Goal: Task Accomplishment & Management: Manage account settings

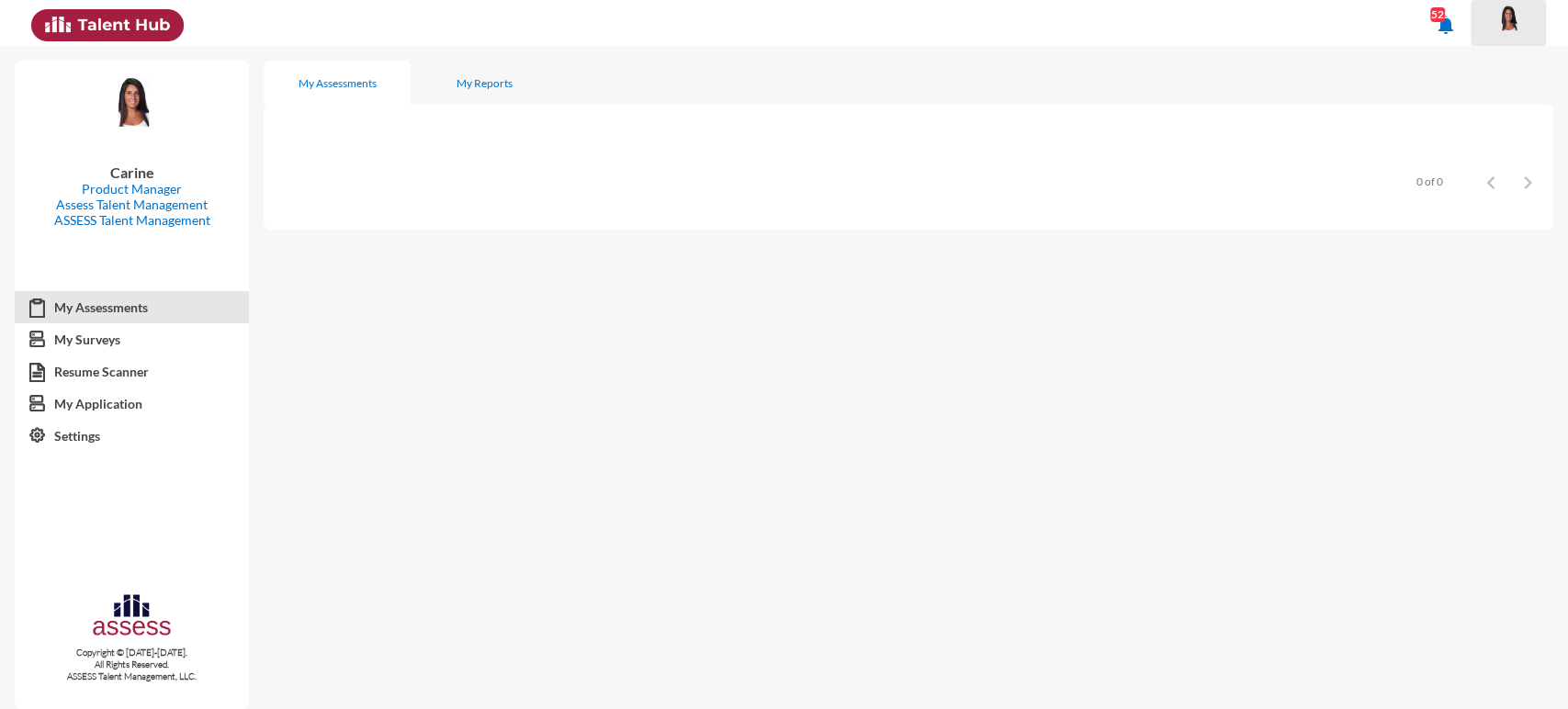
click at [1523, 27] on img at bounding box center [1508, 19] width 37 height 27
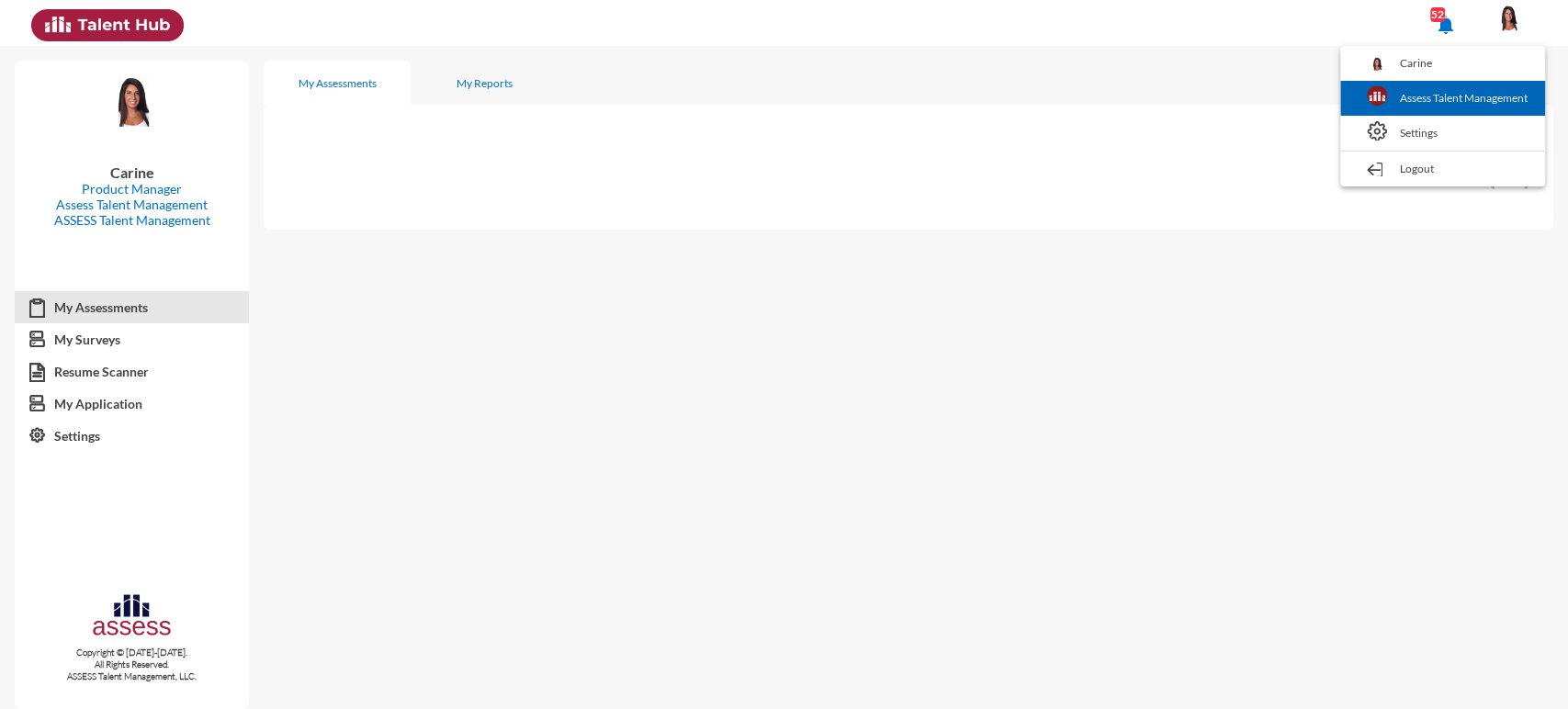
click at [1462, 91] on link "Assess Talent Management" at bounding box center [1442, 99] width 186 height 35
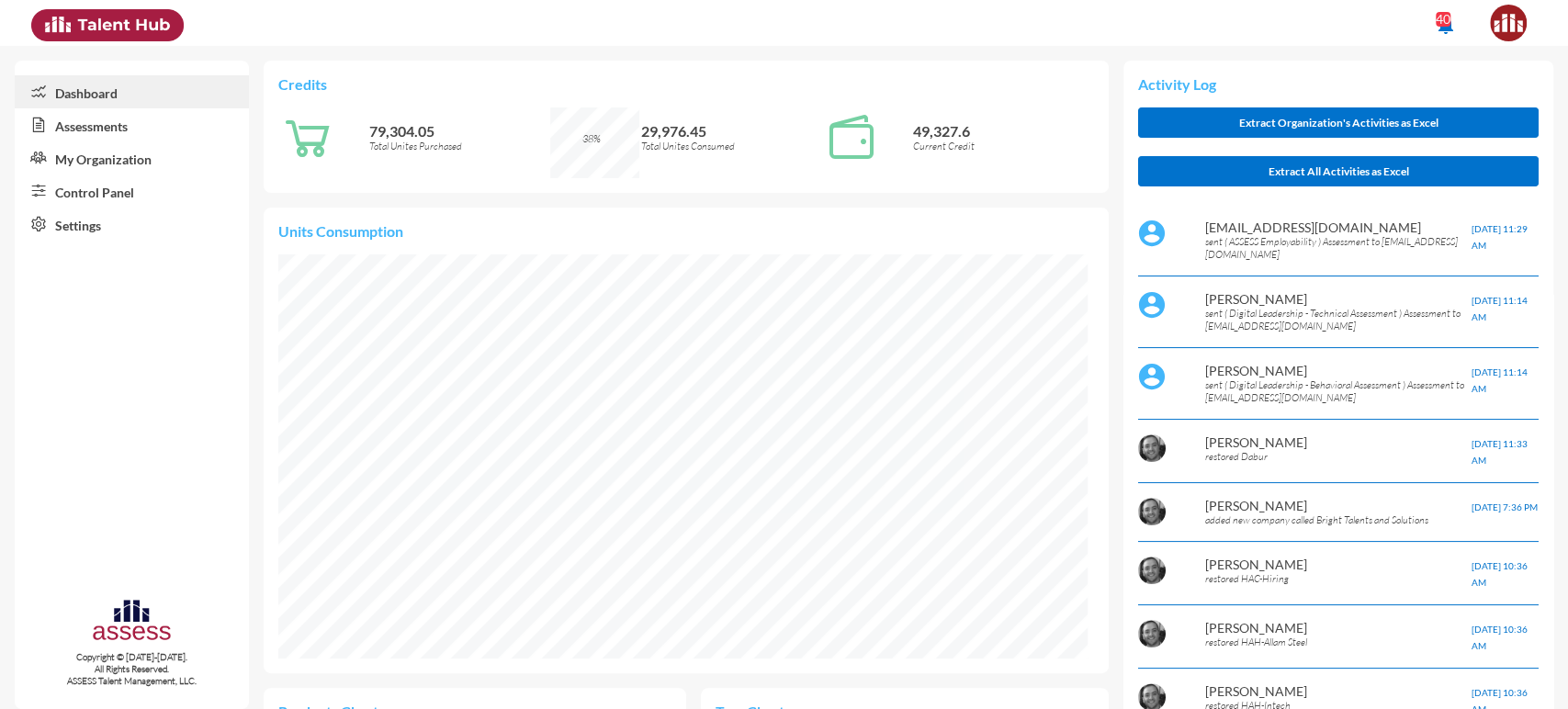
click at [106, 190] on link "Control Panel" at bounding box center [132, 191] width 234 height 33
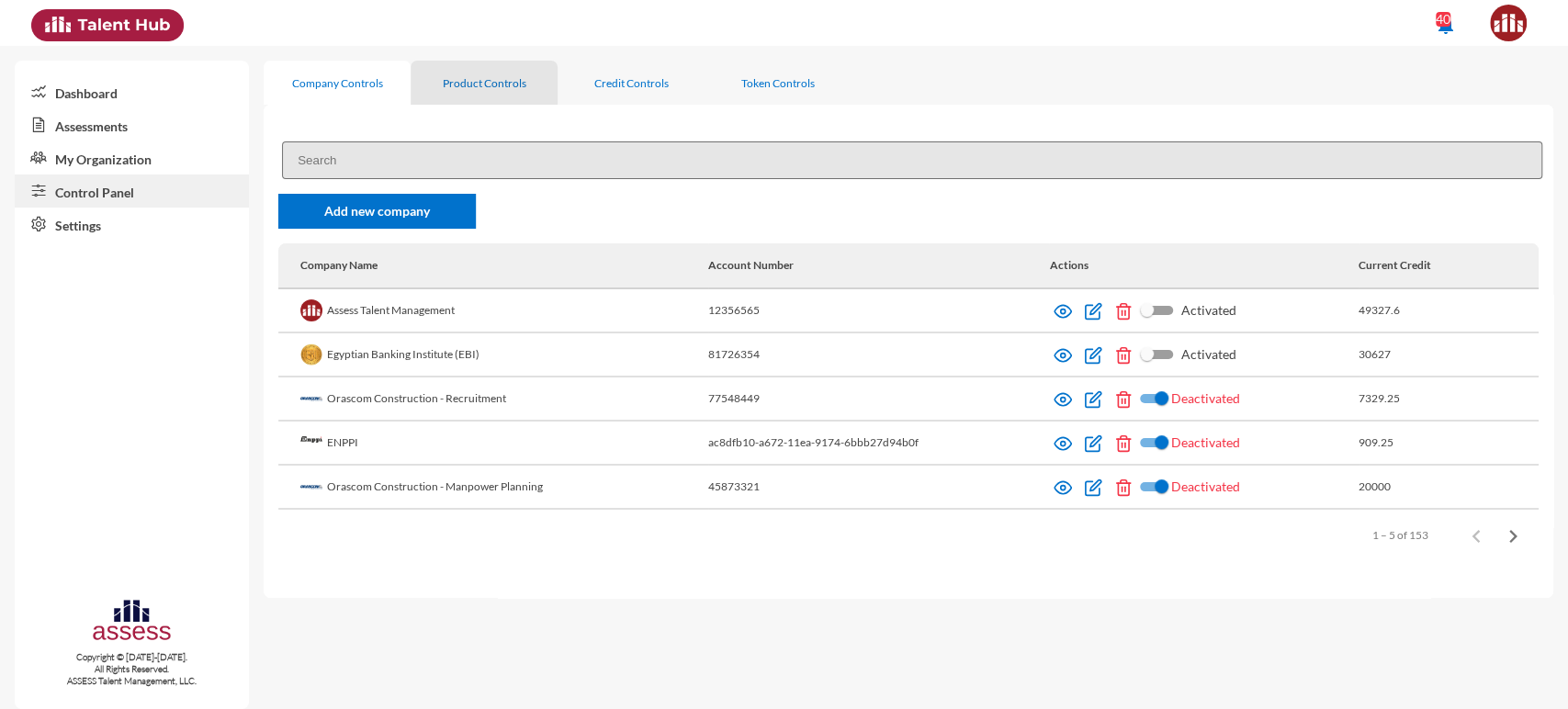
click at [476, 95] on div "Product Controls" at bounding box center [484, 82] width 147 height 44
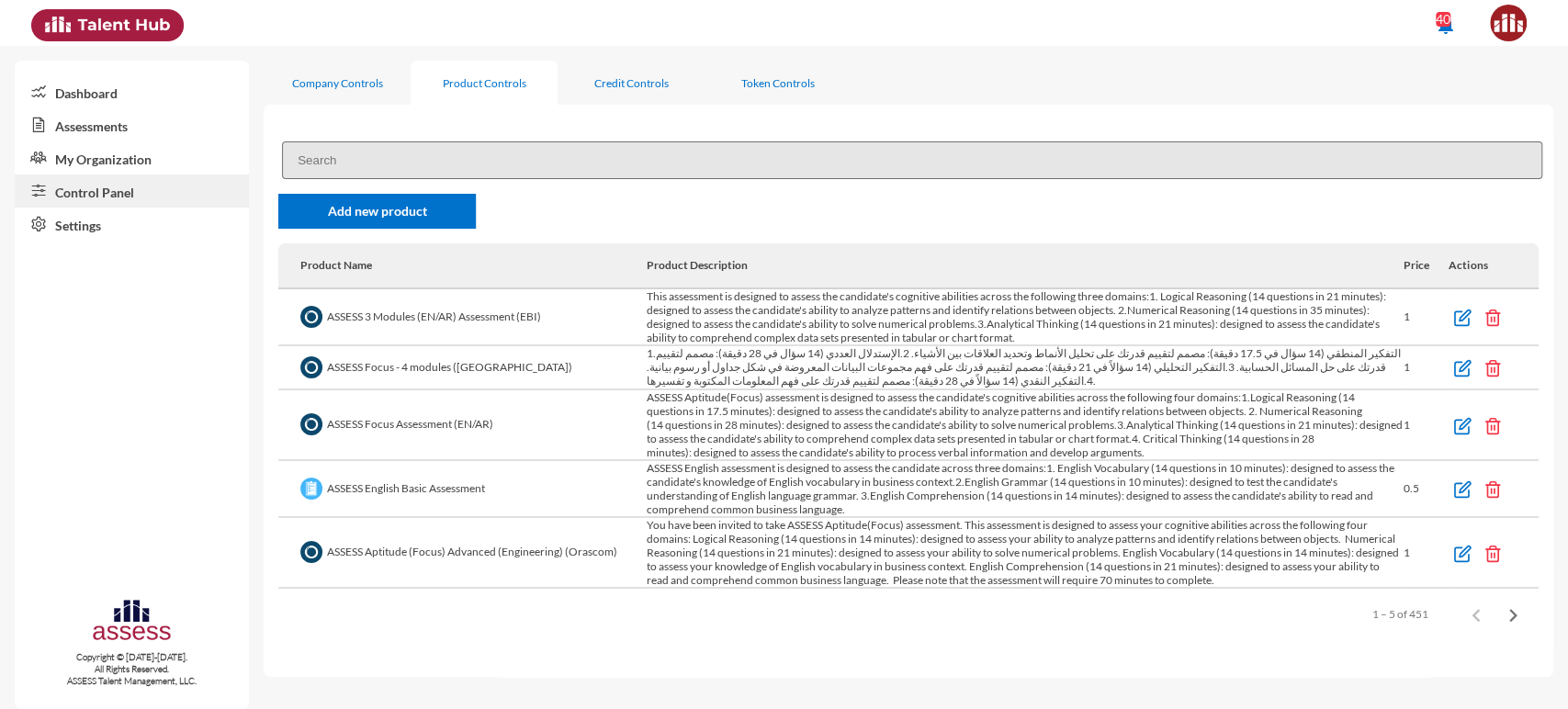
click at [401, 157] on input at bounding box center [912, 160] width 1260 height 38
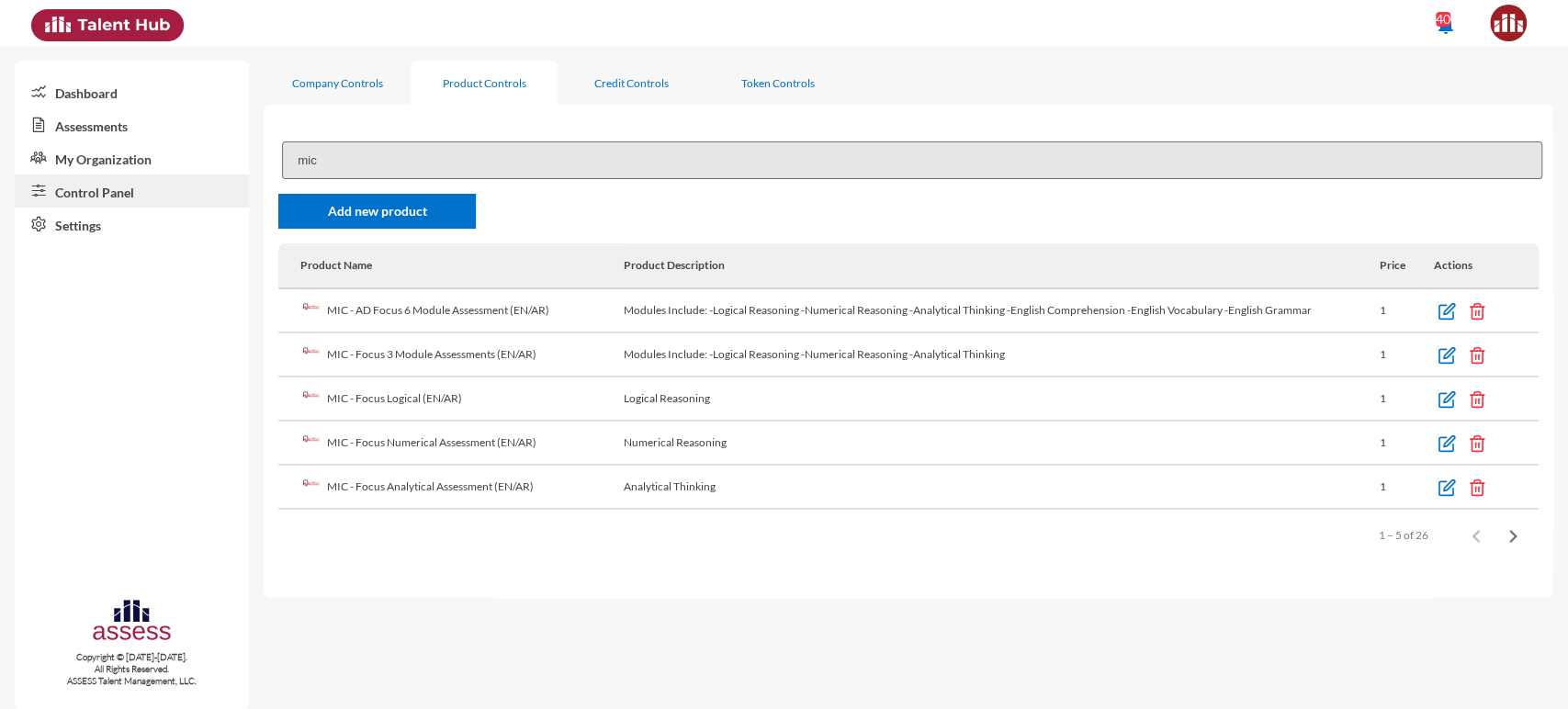
type input "mic"
click at [350, 79] on div "Company Controls" at bounding box center [337, 83] width 91 height 14
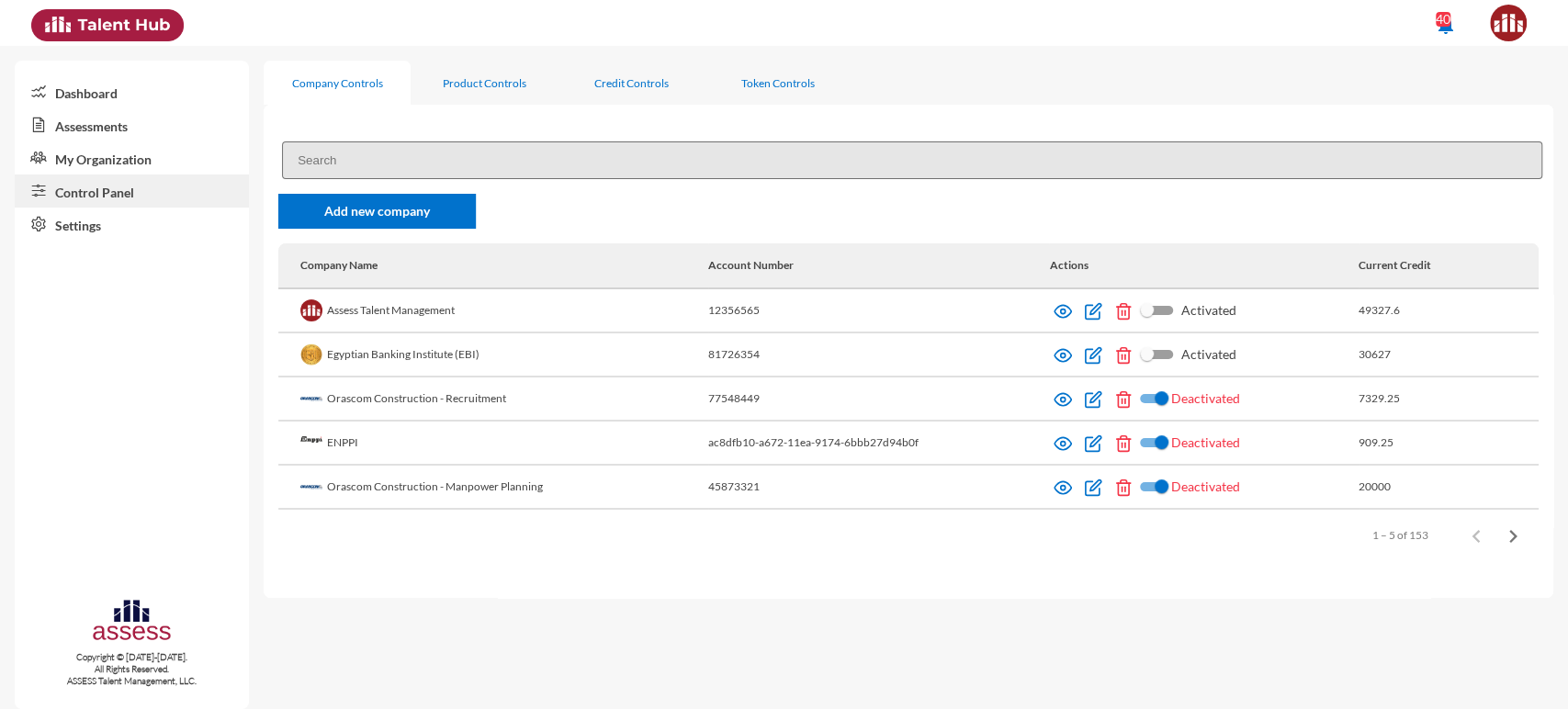
click at [346, 151] on input at bounding box center [912, 160] width 1260 height 38
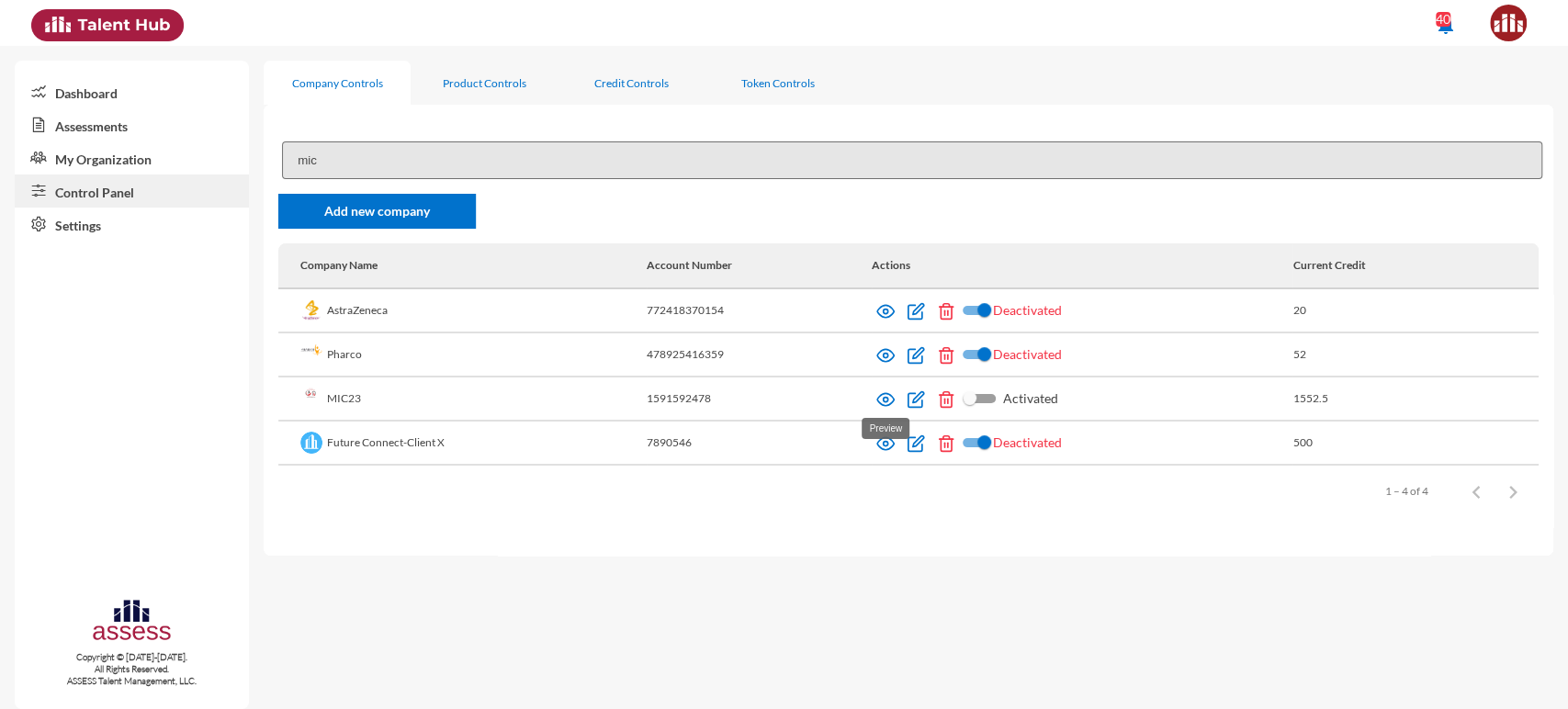
type input "mic"
click at [891, 396] on img at bounding box center [886, 399] width 19 height 19
click at [456, 93] on div "Product Controls" at bounding box center [484, 82] width 147 height 44
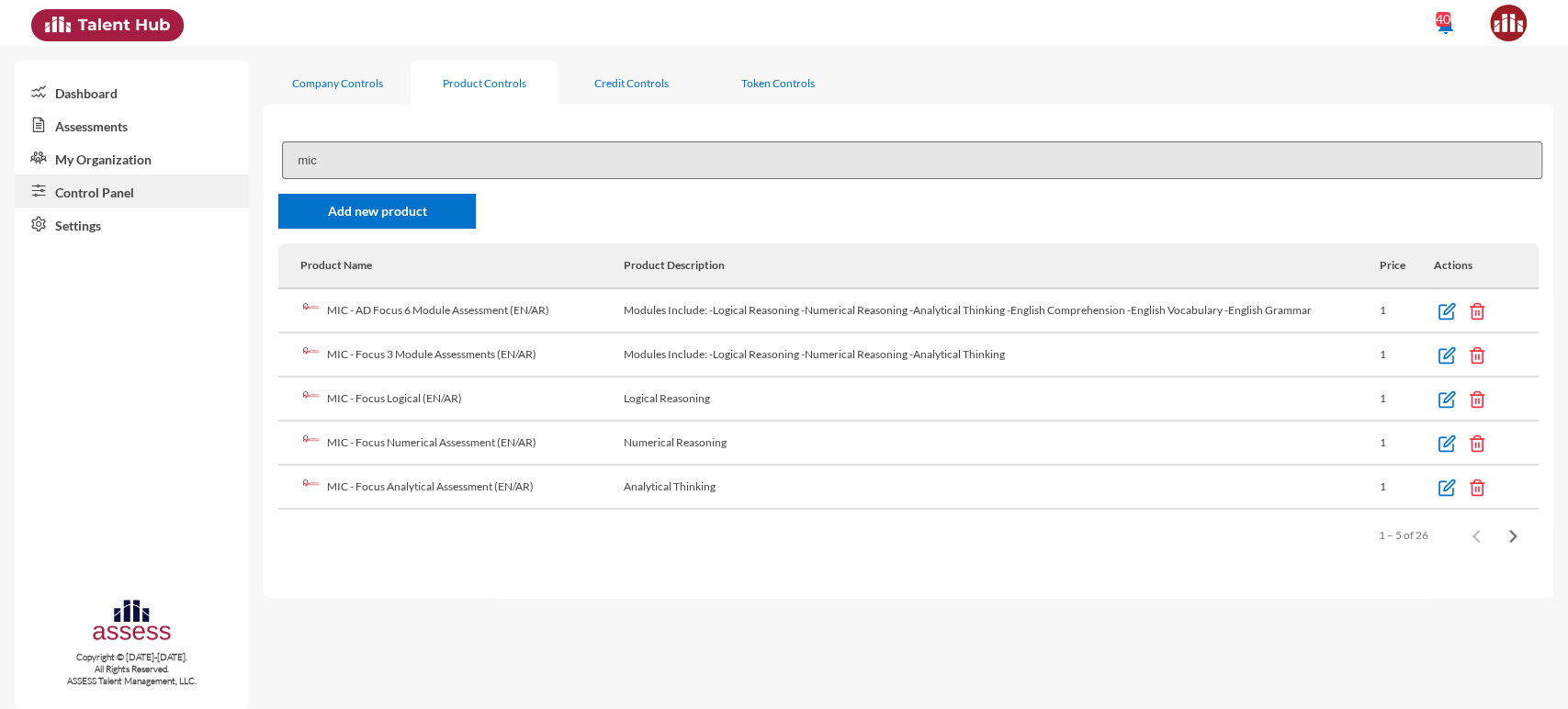
click at [459, 152] on input "mic" at bounding box center [912, 160] width 1260 height 38
paste input "Emotional Intelligence Assessment (ADS)"
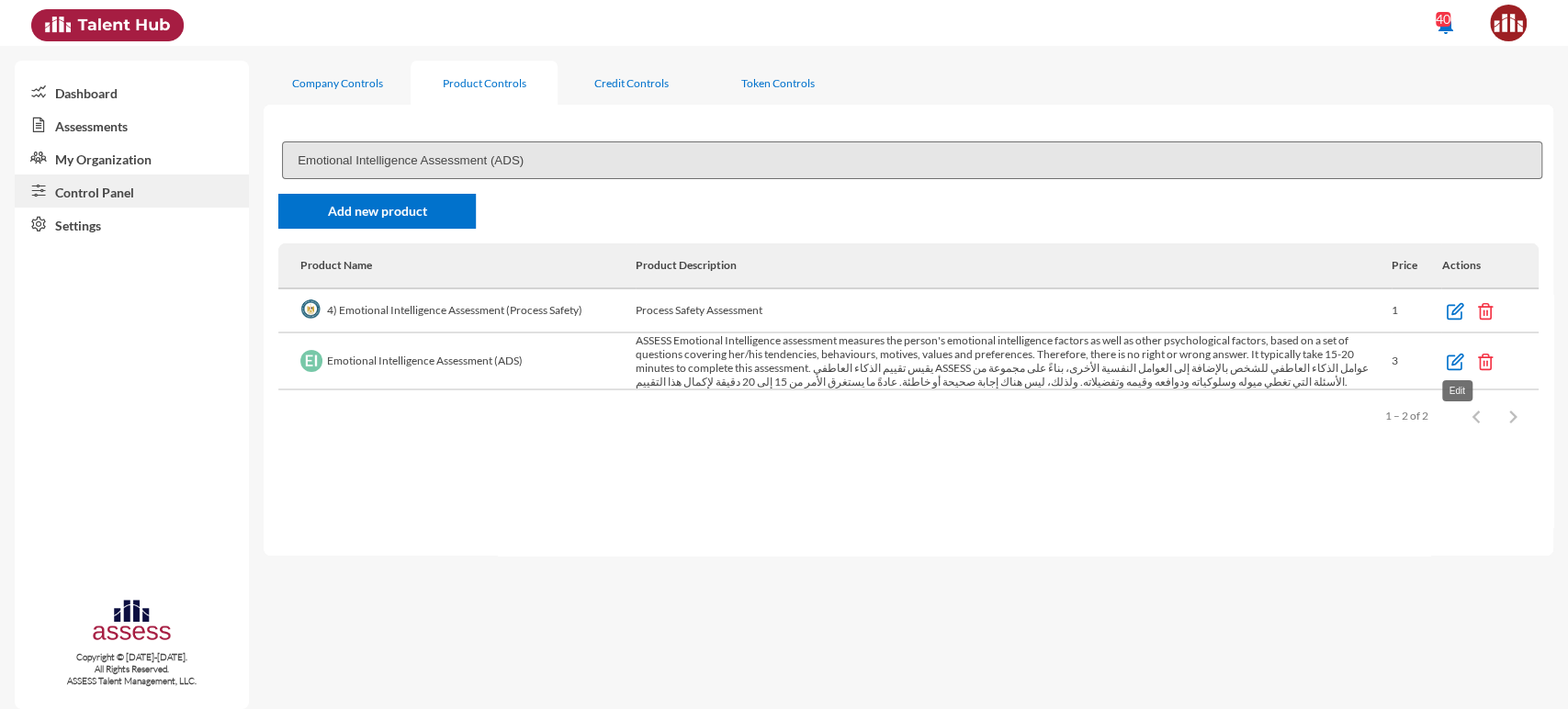
type input "Emotional Intelligence Assessment (ADS)"
click at [1448, 363] on img at bounding box center [1455, 361] width 19 height 19
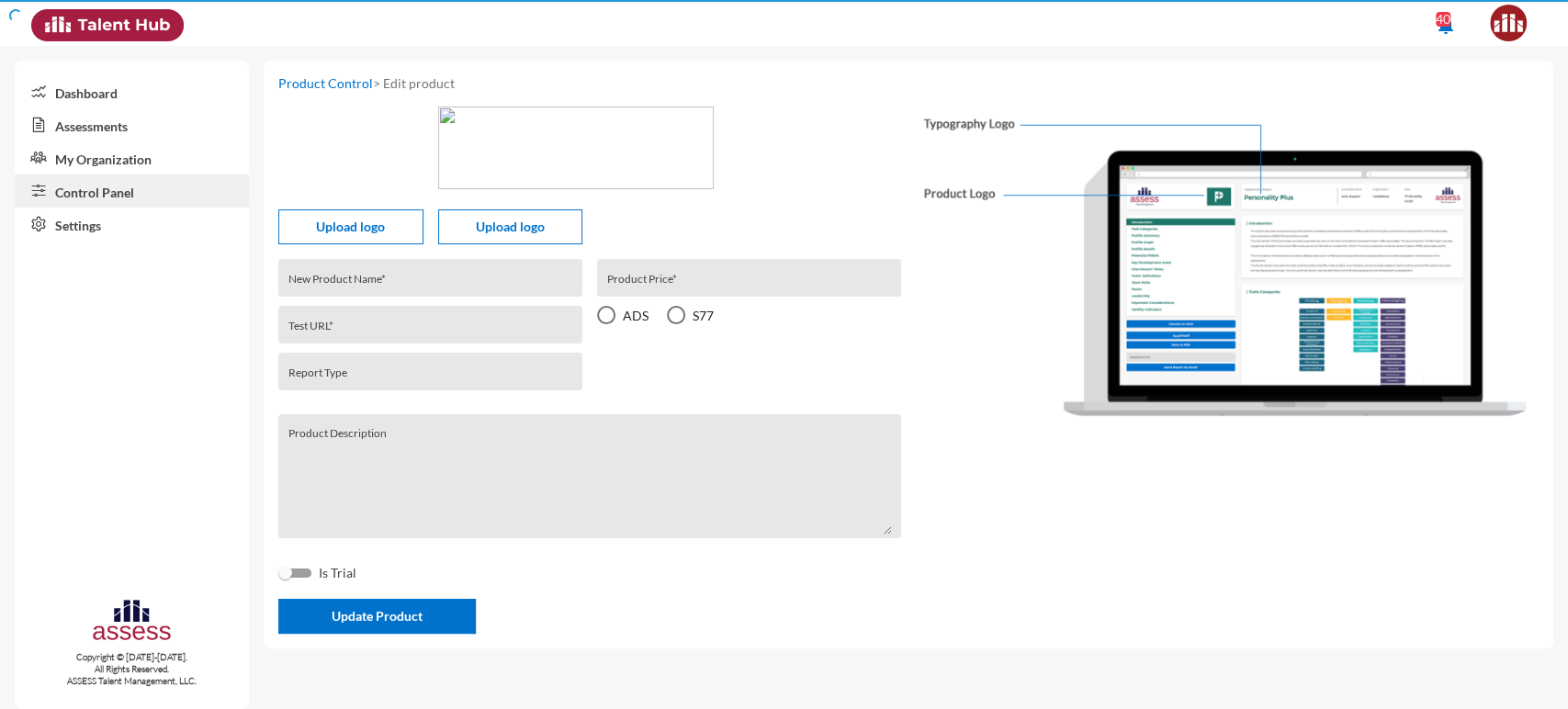
type input "Emotional Intelligence Assessment (ADS)"
type input "61fa7aedb867a7000e770ab0"
type input "emotional-intelligence-ads-r1"
type input "3"
radio input "true"
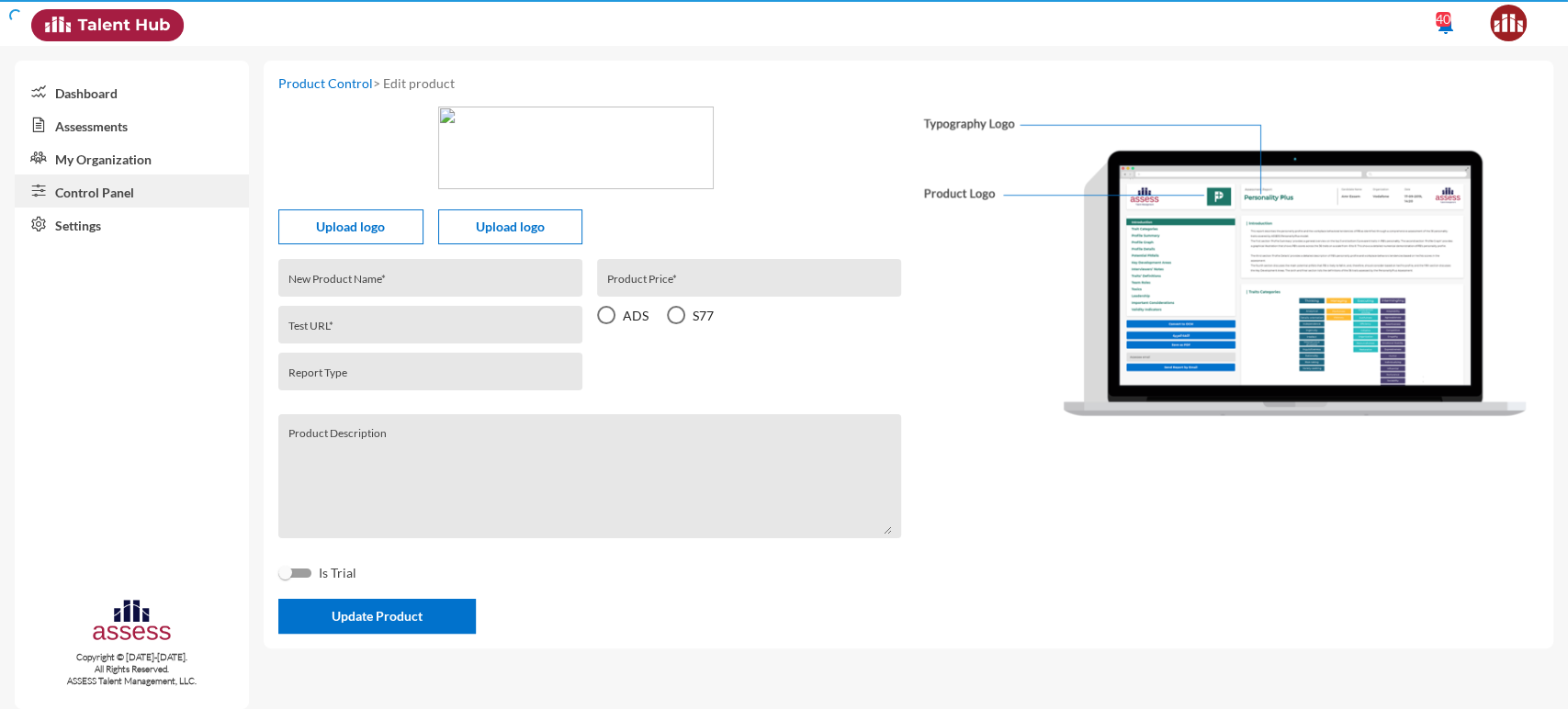
type textarea "ASSESS Emotional Intelligence assessment measures the person's emotional intell…"
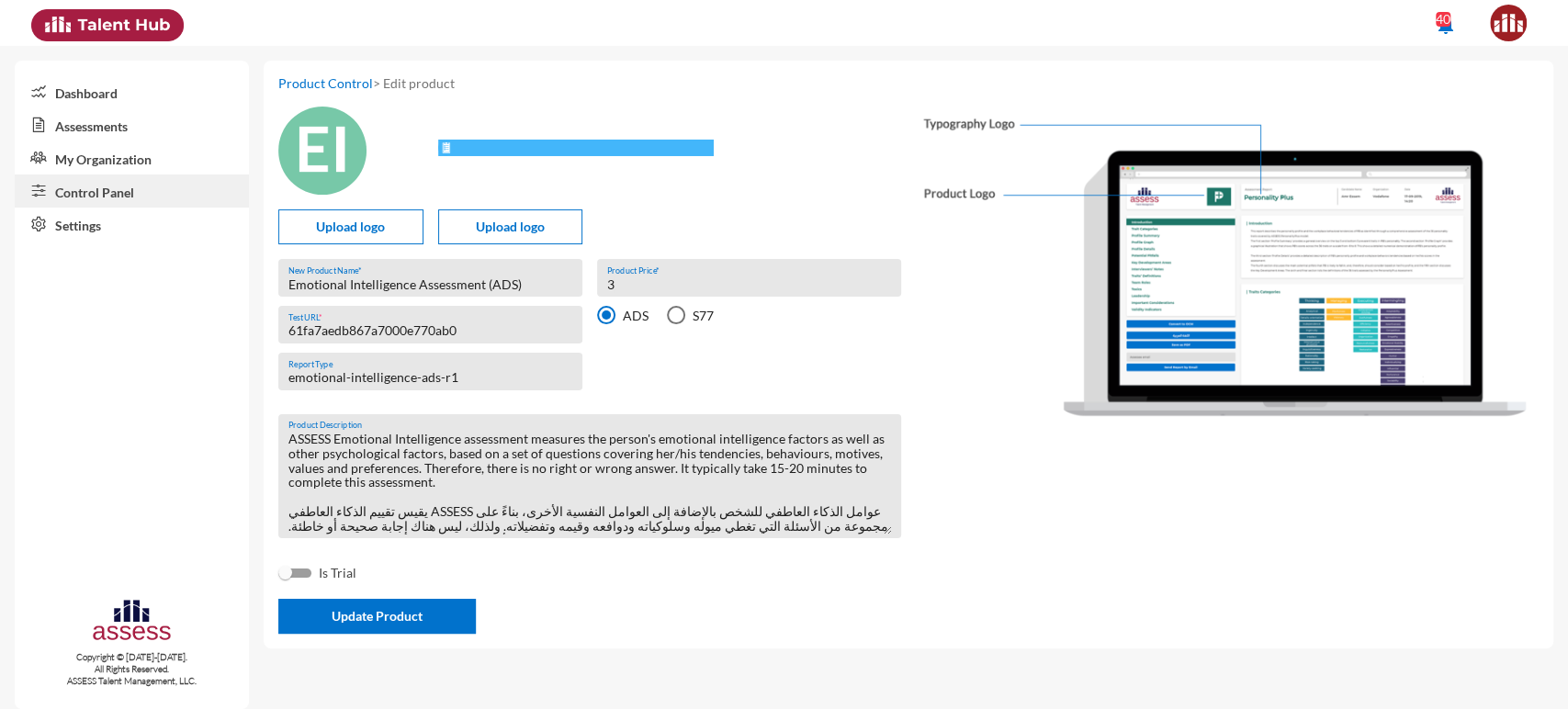
click at [394, 333] on input "61fa7aedb867a7000e770ab0" at bounding box center [431, 330] width 285 height 15
click at [117, 152] on link "My Organization" at bounding box center [132, 158] width 234 height 33
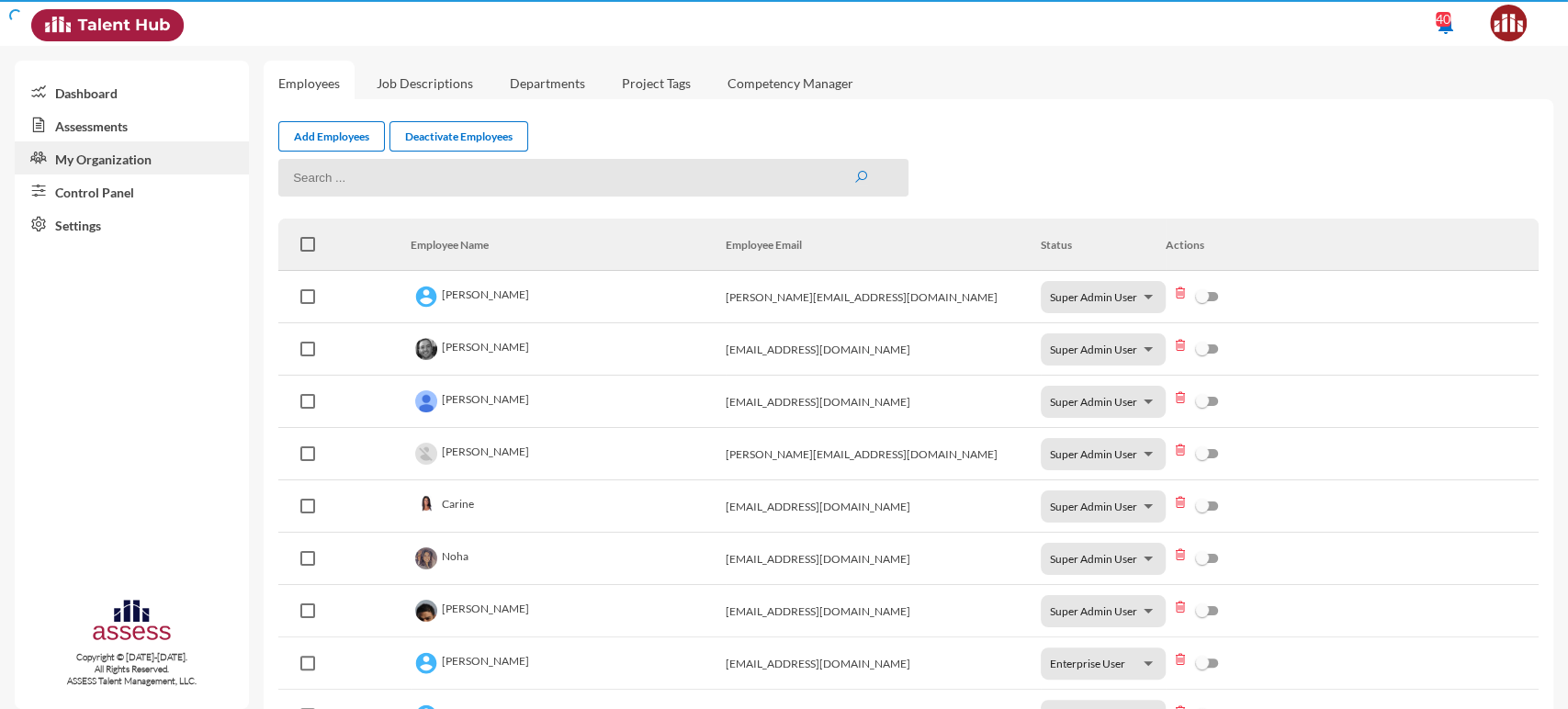
click at [106, 131] on link "Assessments" at bounding box center [132, 125] width 234 height 33
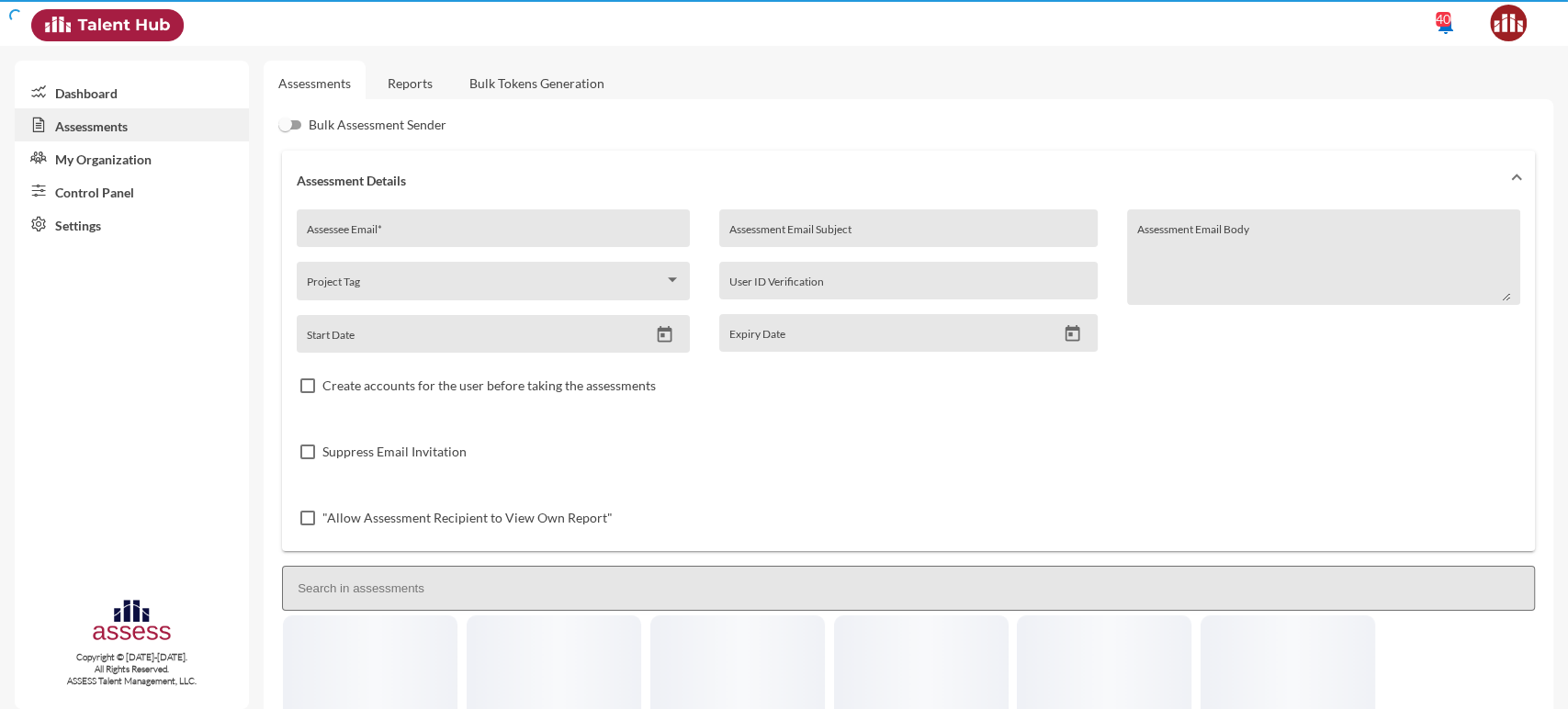
click at [407, 82] on link "Reports" at bounding box center [410, 83] width 74 height 45
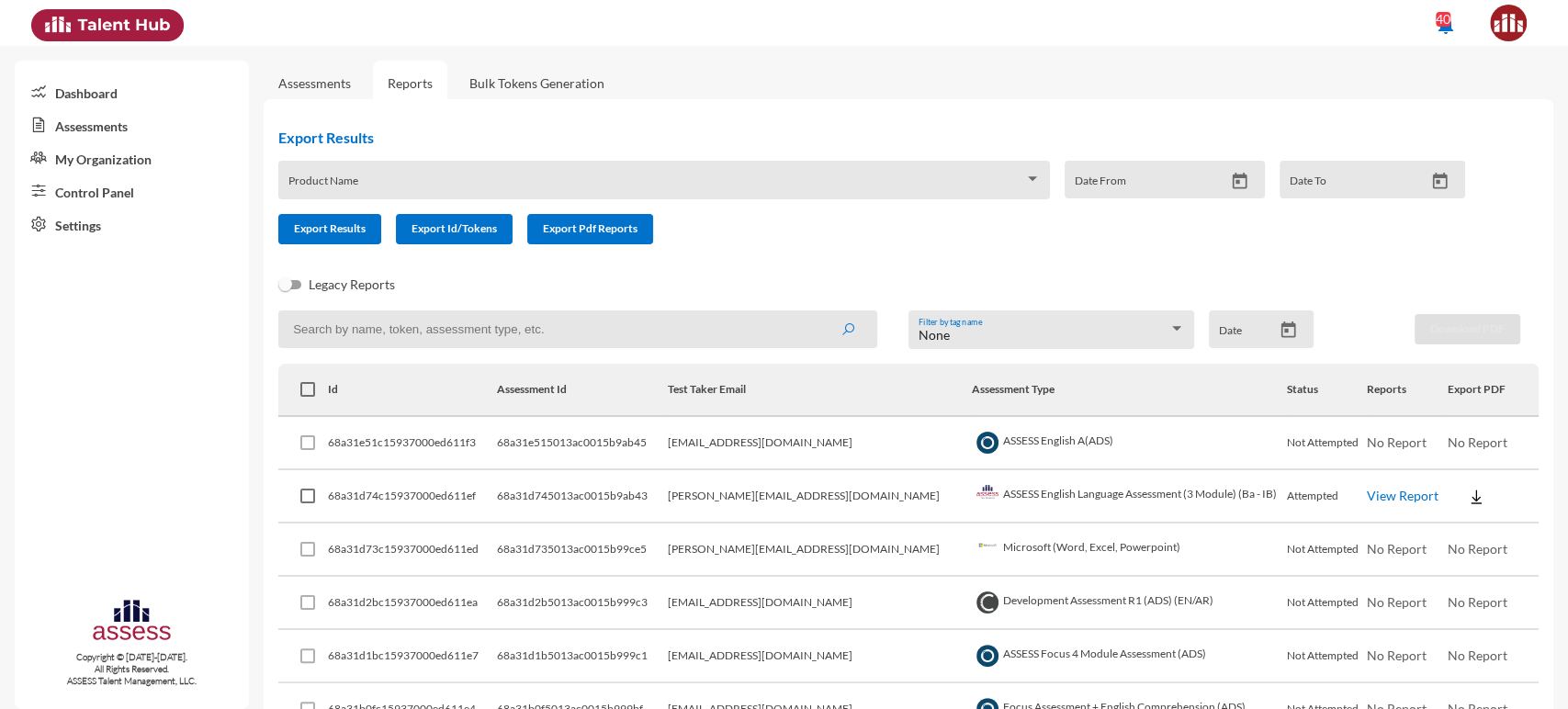
click at [340, 84] on link "Assessments" at bounding box center [314, 83] width 72 height 16
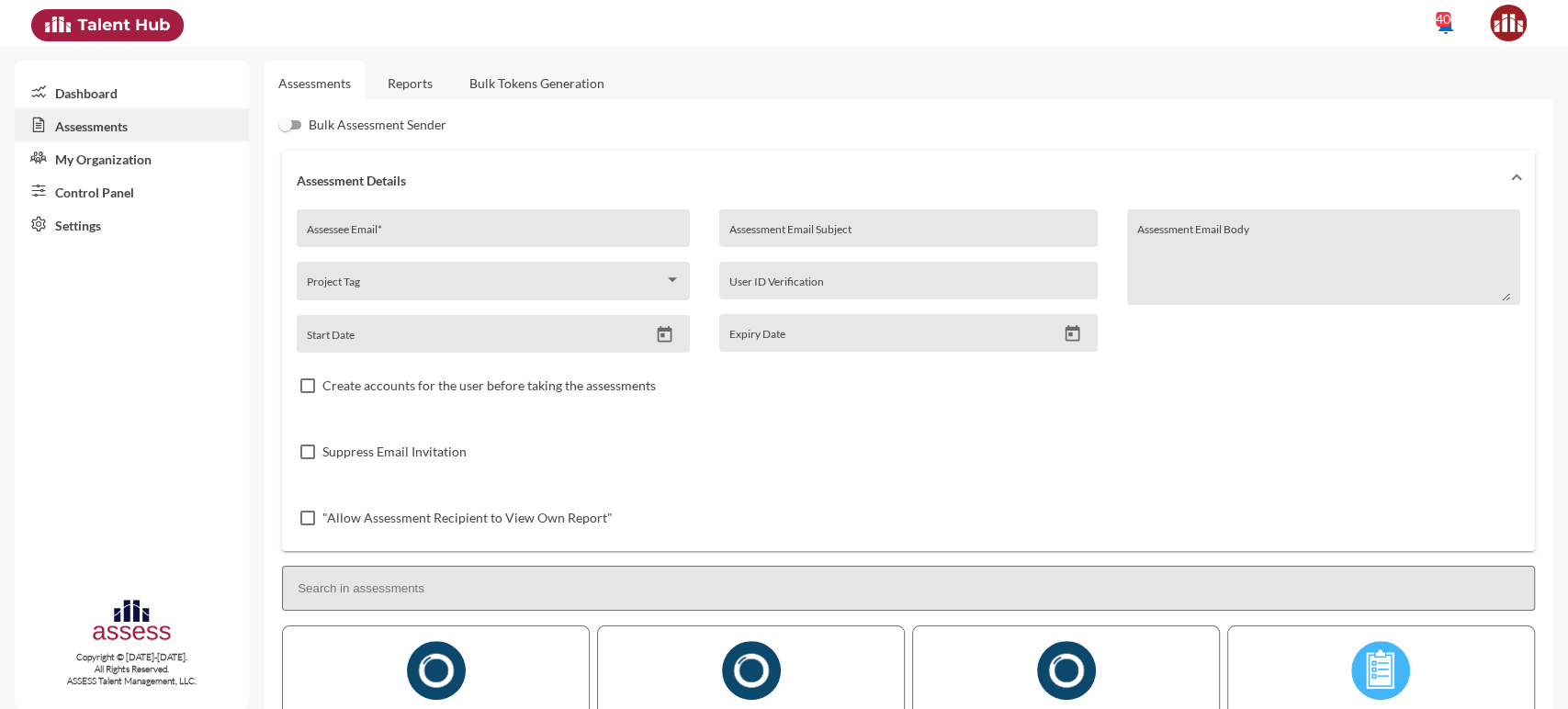
click at [149, 183] on link "Control Panel" at bounding box center [132, 191] width 234 height 33
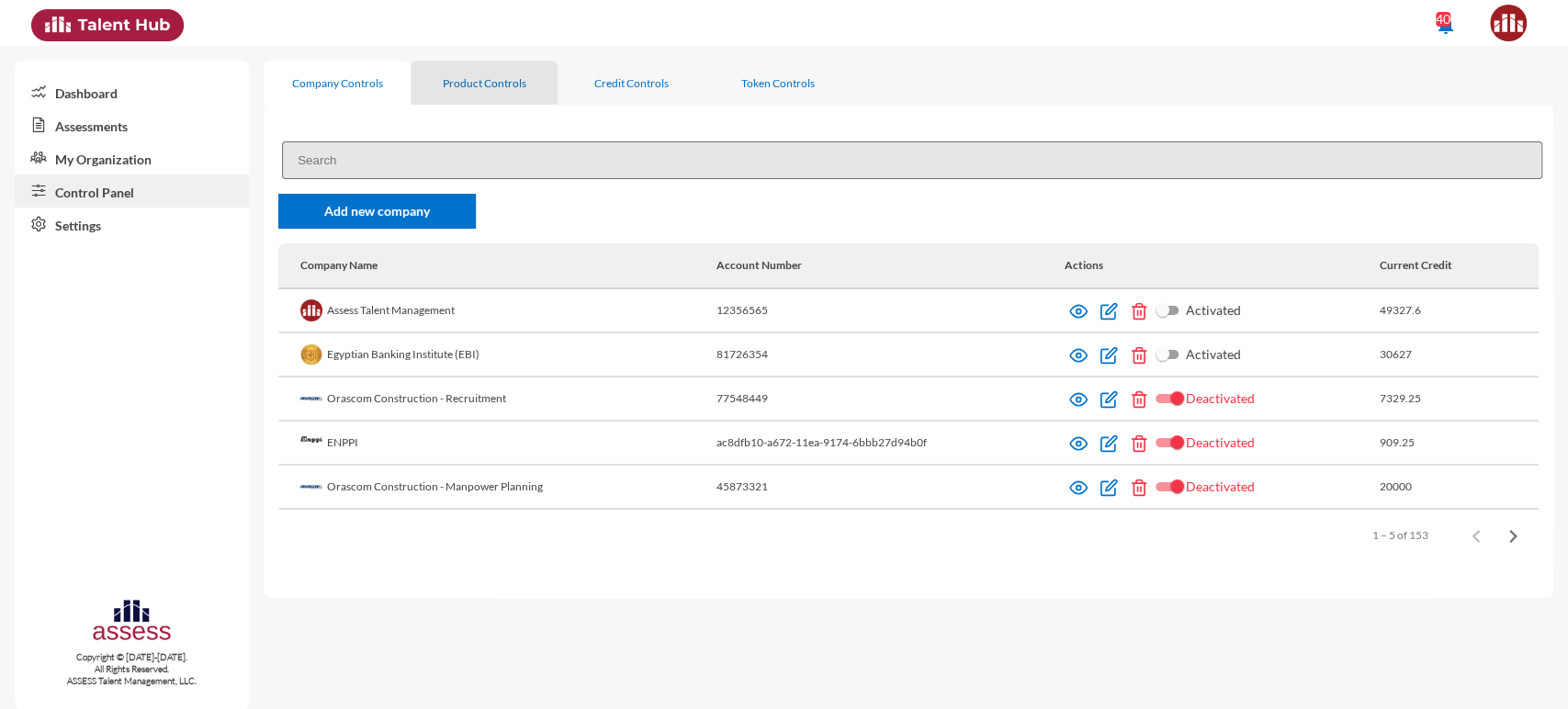
click at [448, 80] on div "Product Controls" at bounding box center [484, 83] width 84 height 14
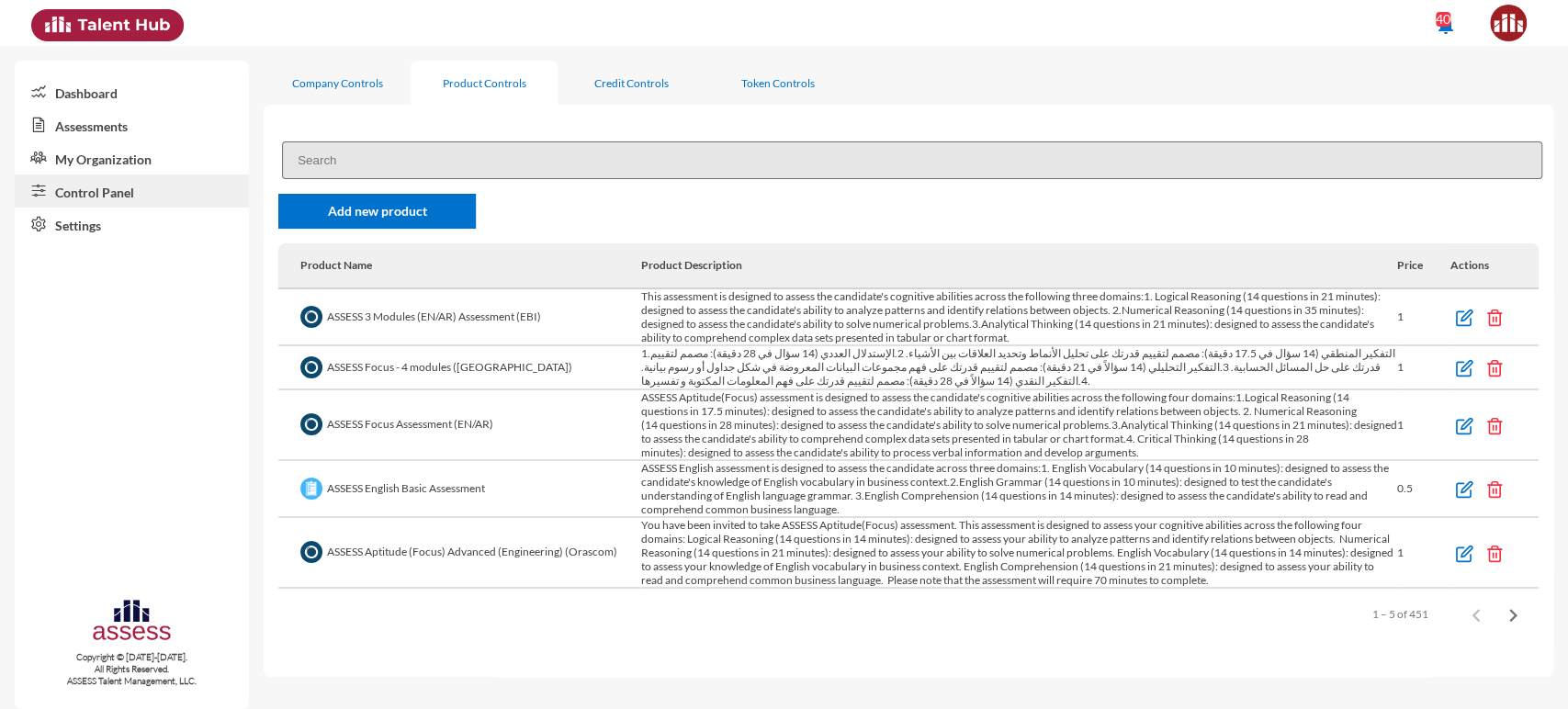
click at [353, 159] on input at bounding box center [912, 160] width 1260 height 38
paste input "PersonalityBasic (ADS)"
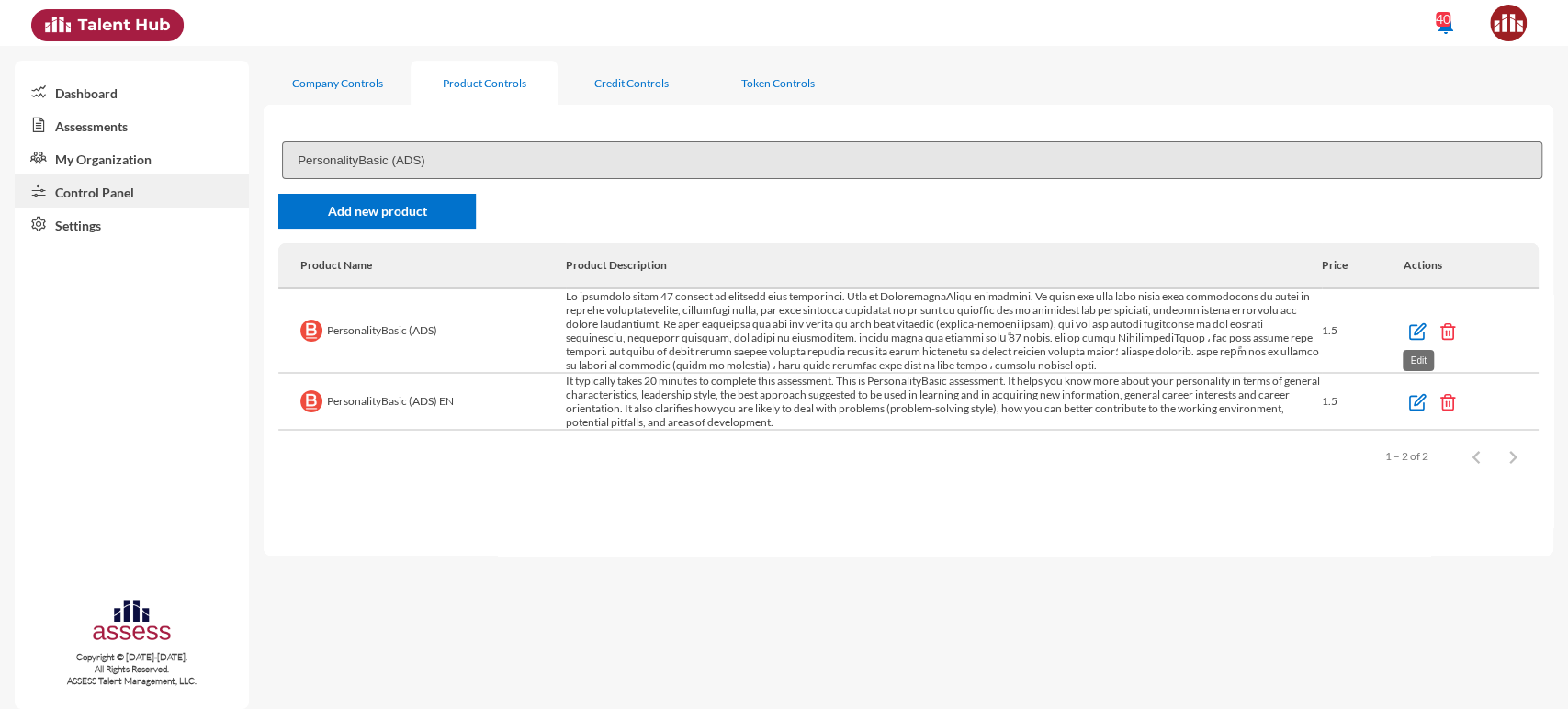
type input "PersonalityBasic (ADS)"
click at [1411, 332] on img at bounding box center [1417, 331] width 19 height 19
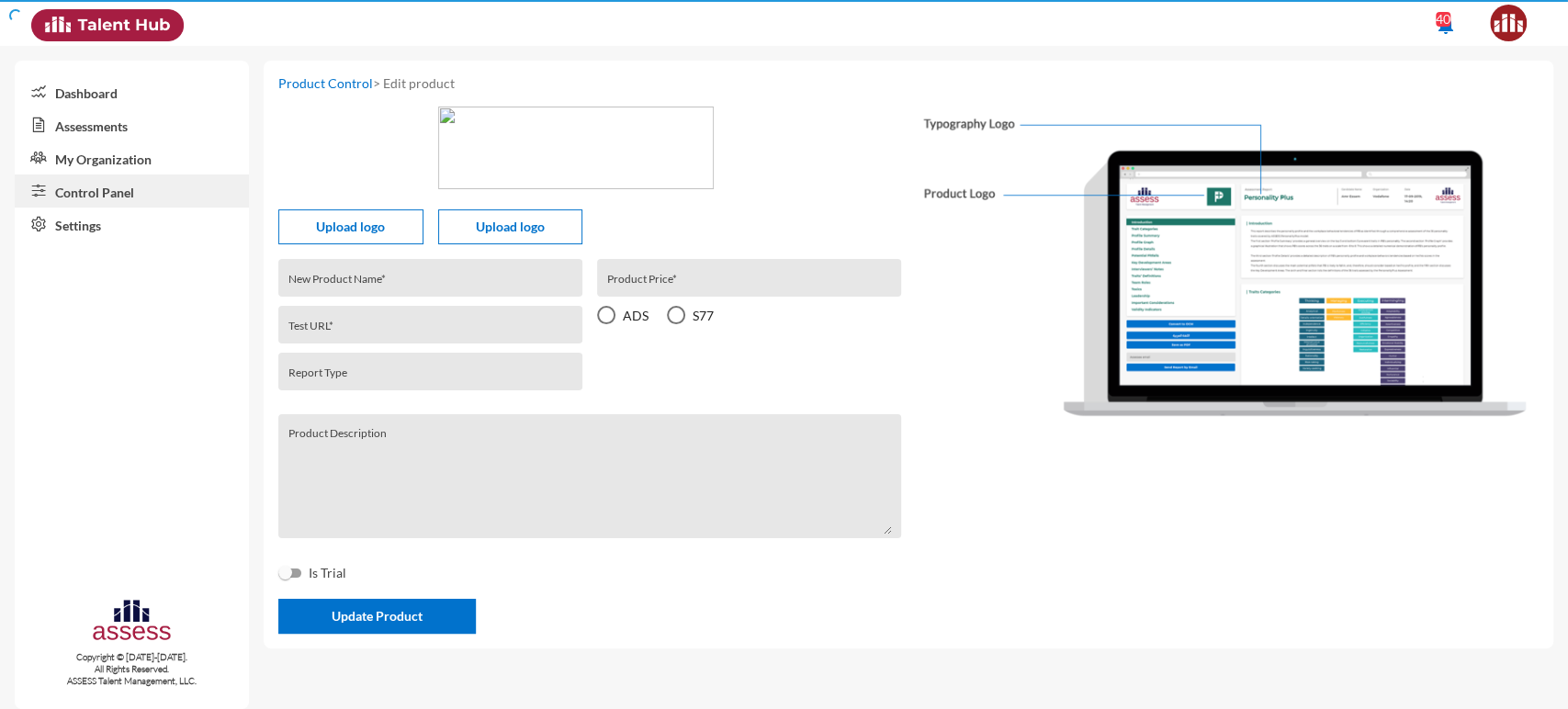
type input "PersonalityBasic (ADS)"
type input "622f3bd561b691000e0ad9c3"
type input "personalitybasic-ads-r1"
type input "1.5"
radio input "true"
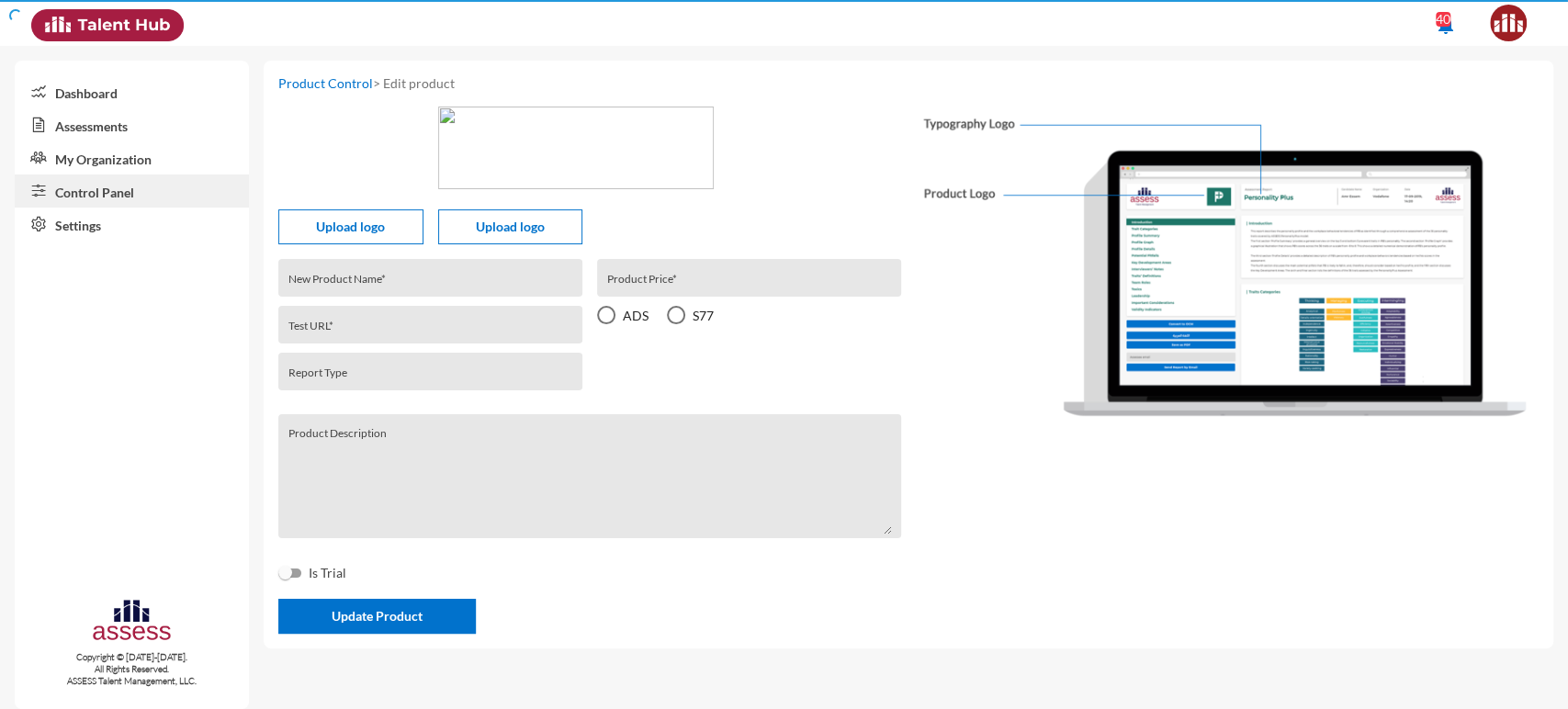
type textarea "Lo ipsumdolo sitam 99 consect ad elitsedd eius temporinci. Utla et DoloremagnaA…"
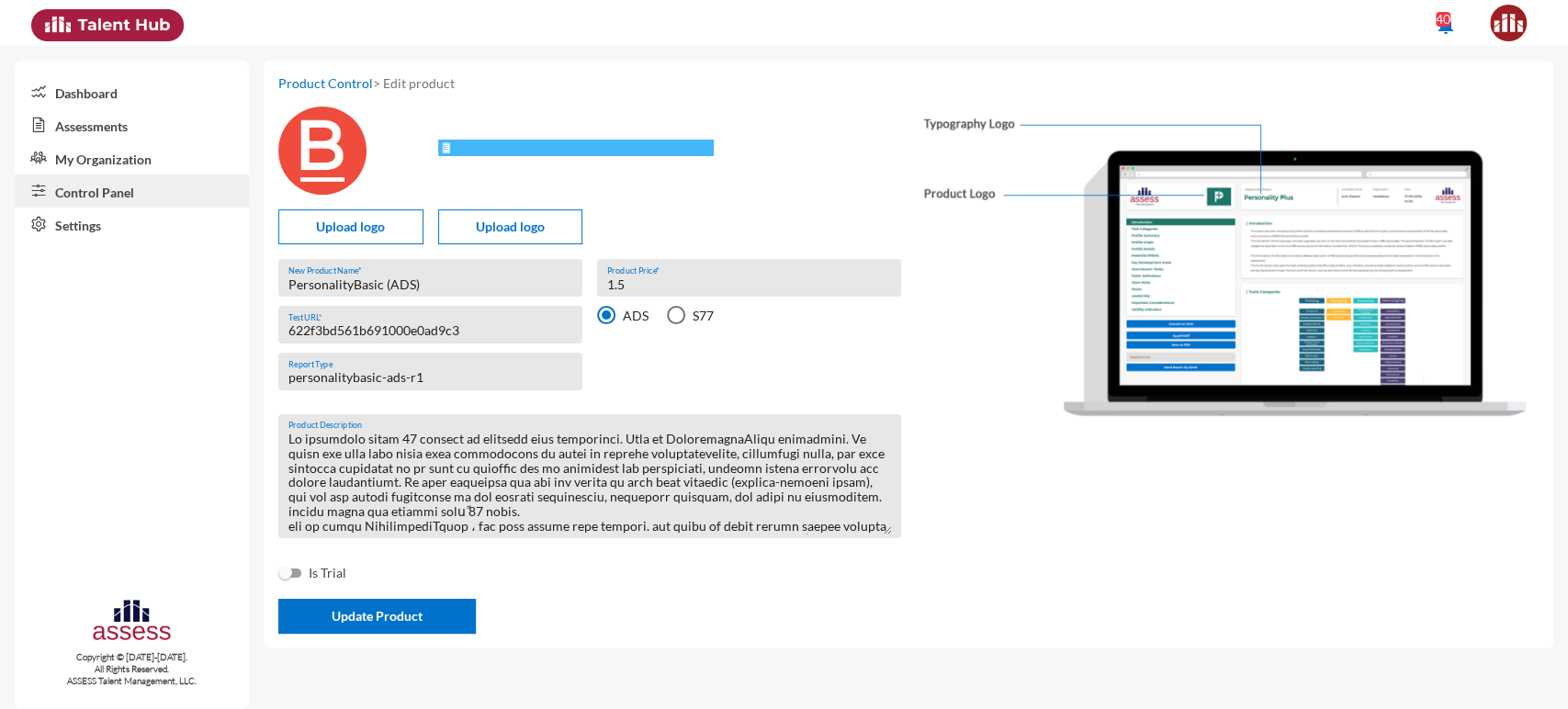
click at [377, 334] on input "622f3bd561b691000e0ad9c3" at bounding box center [431, 330] width 285 height 15
click at [85, 160] on link "My Organization" at bounding box center [132, 158] width 234 height 33
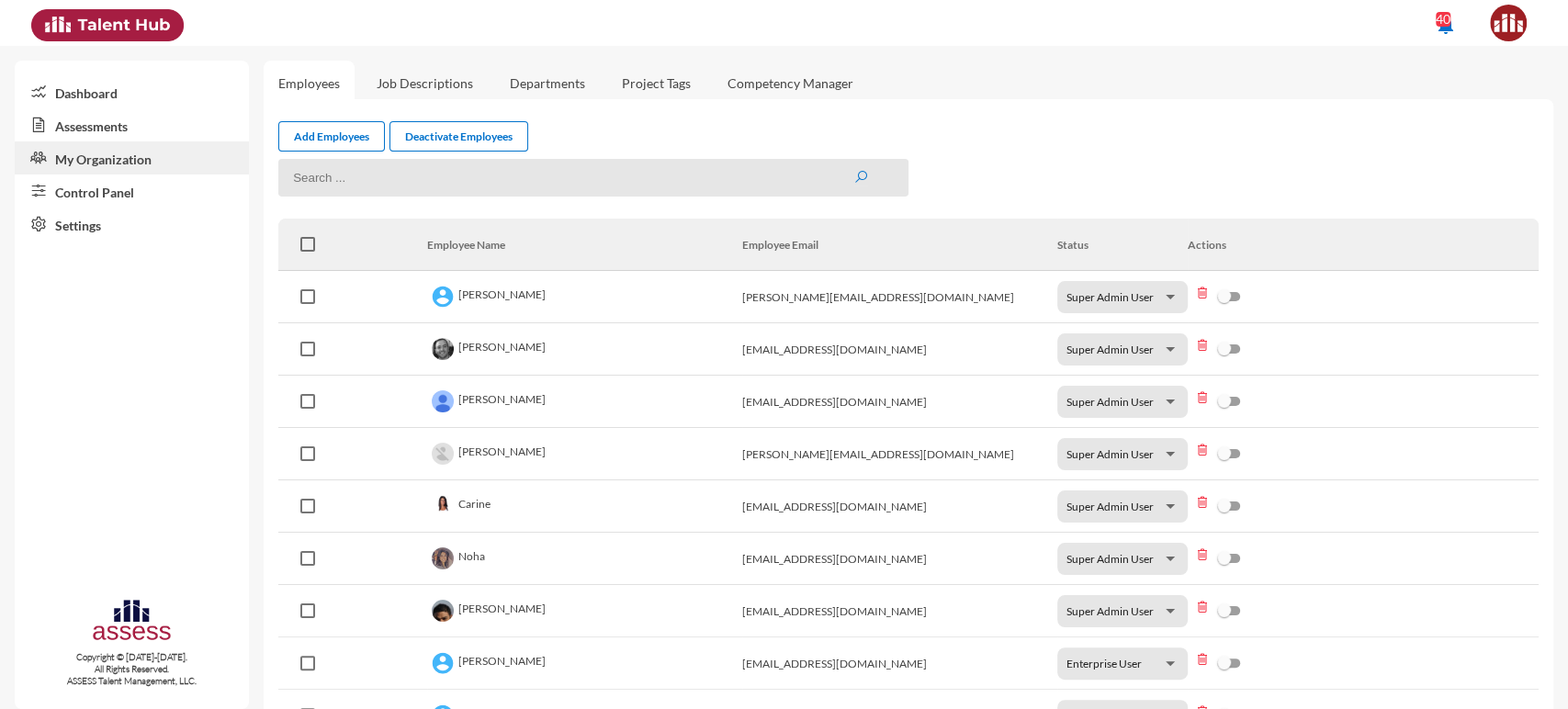
click at [87, 188] on link "Control Panel" at bounding box center [132, 191] width 234 height 33
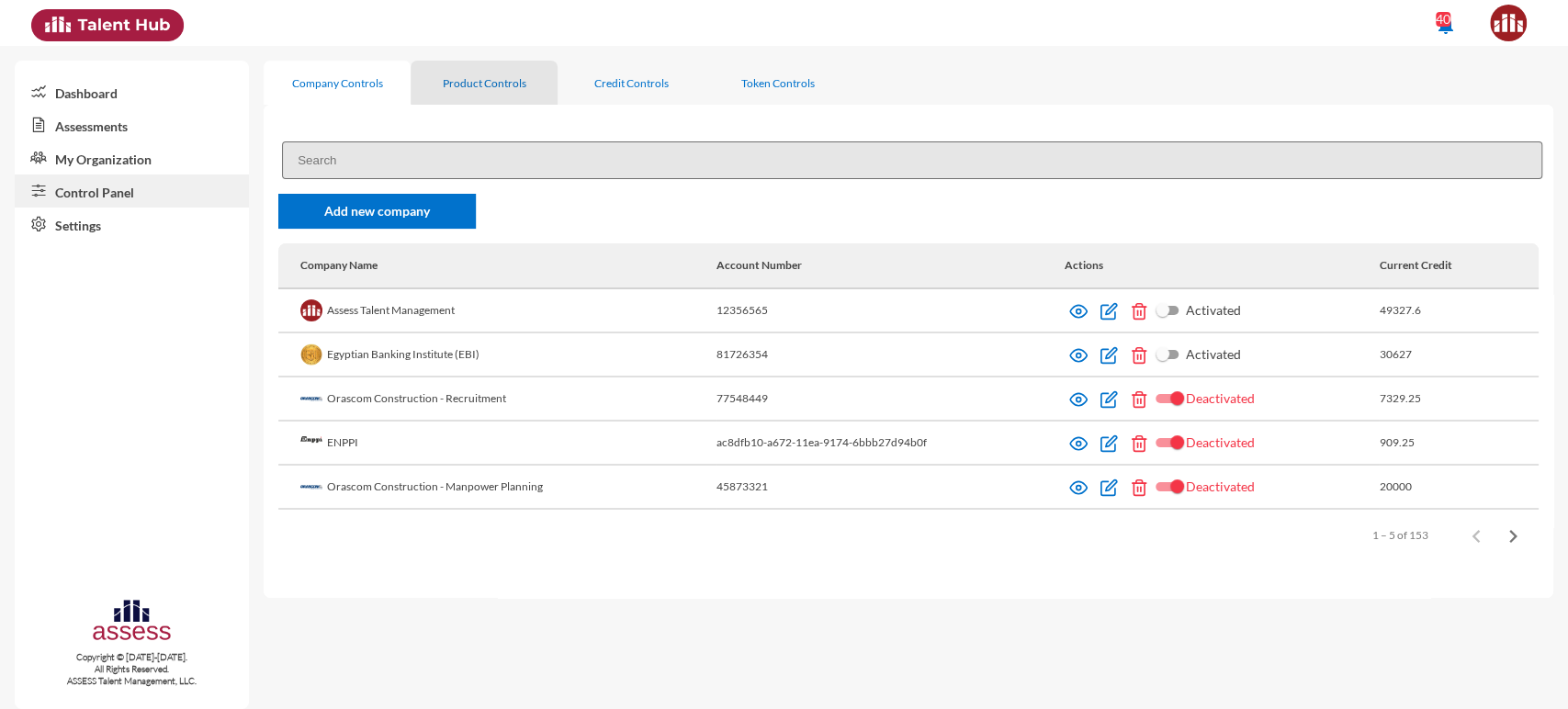
click at [501, 82] on div "Product Controls" at bounding box center [484, 83] width 84 height 14
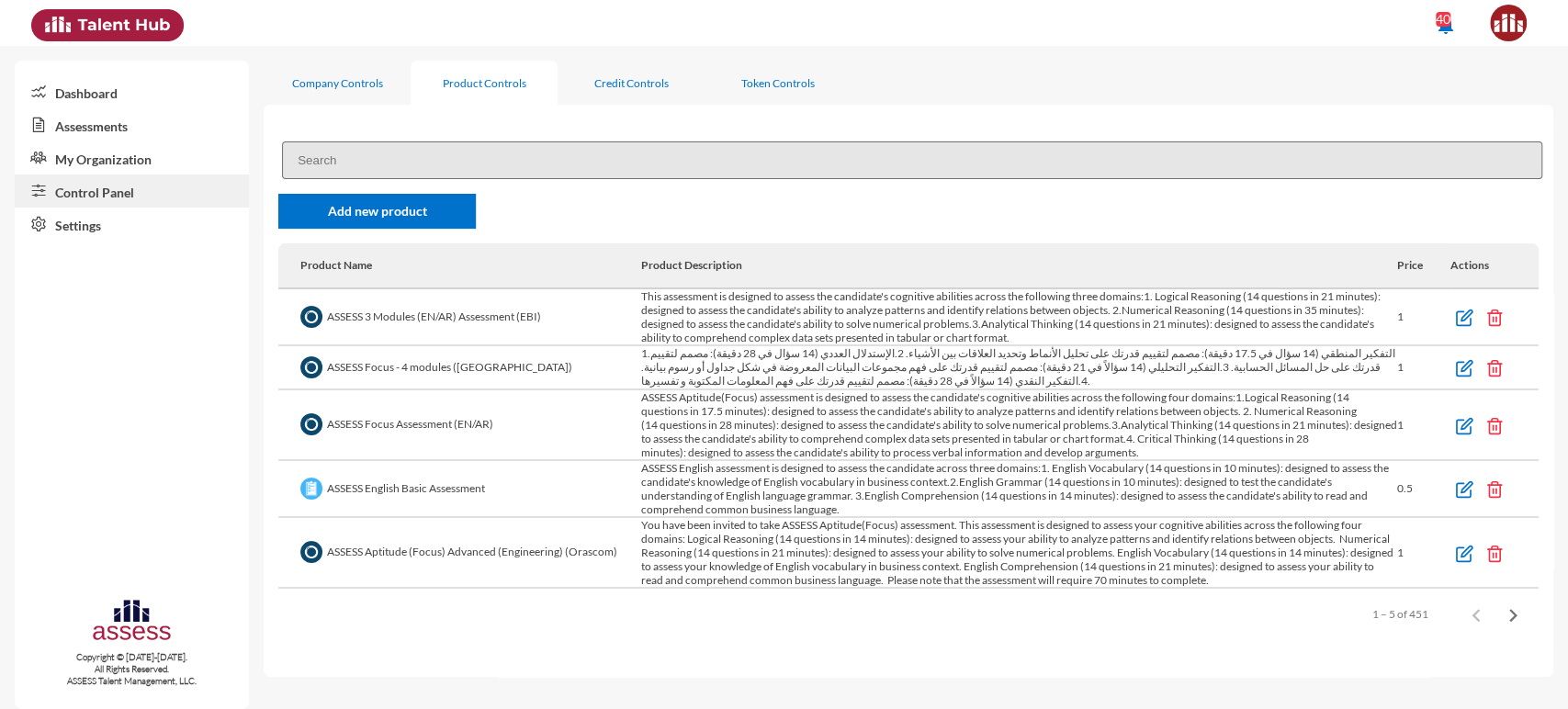
click at [408, 166] on input at bounding box center [912, 160] width 1260 height 38
paste input "ASSESS Potentiality R2 (EN/AR)"
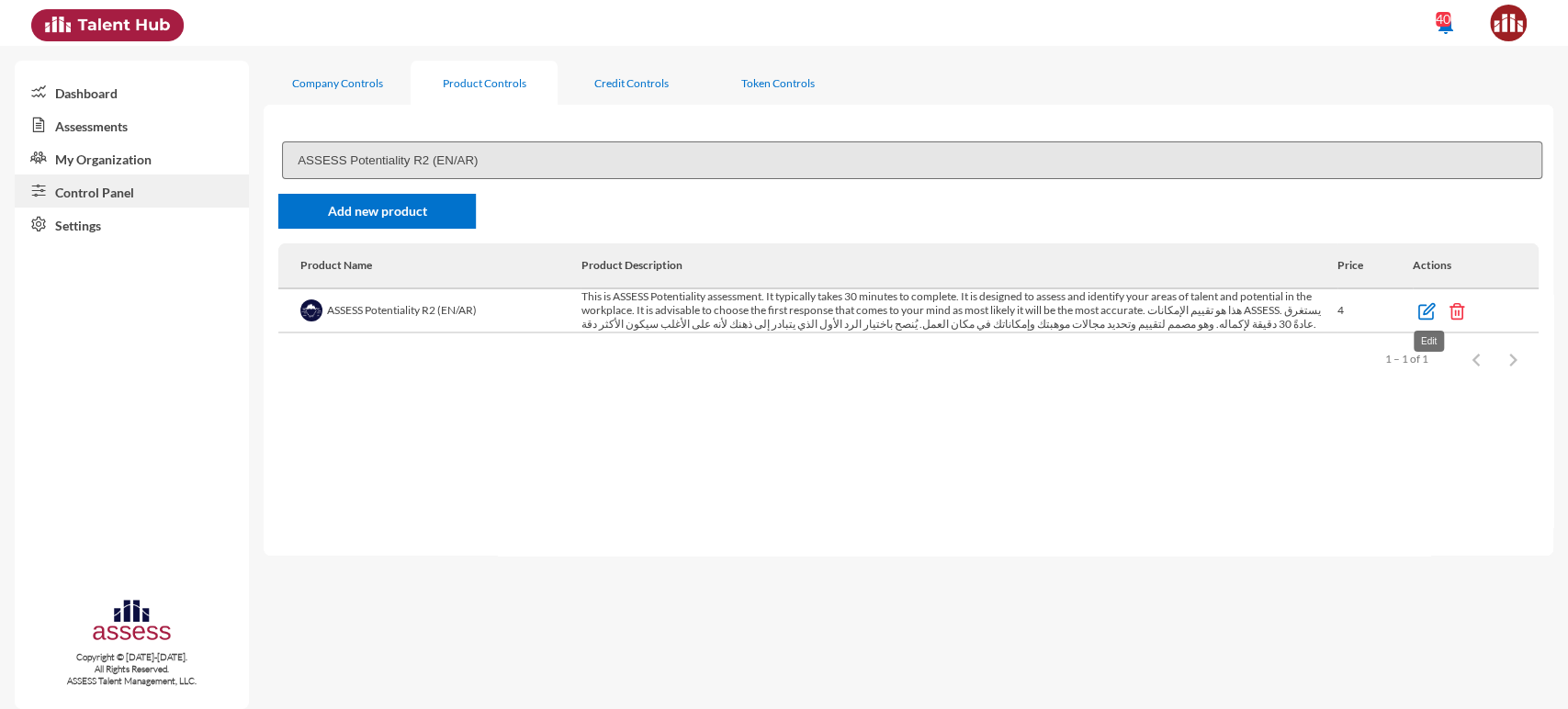
type input "ASSESS Potentiality R2 (EN/AR)"
click at [1423, 314] on img at bounding box center [1426, 312] width 19 height 19
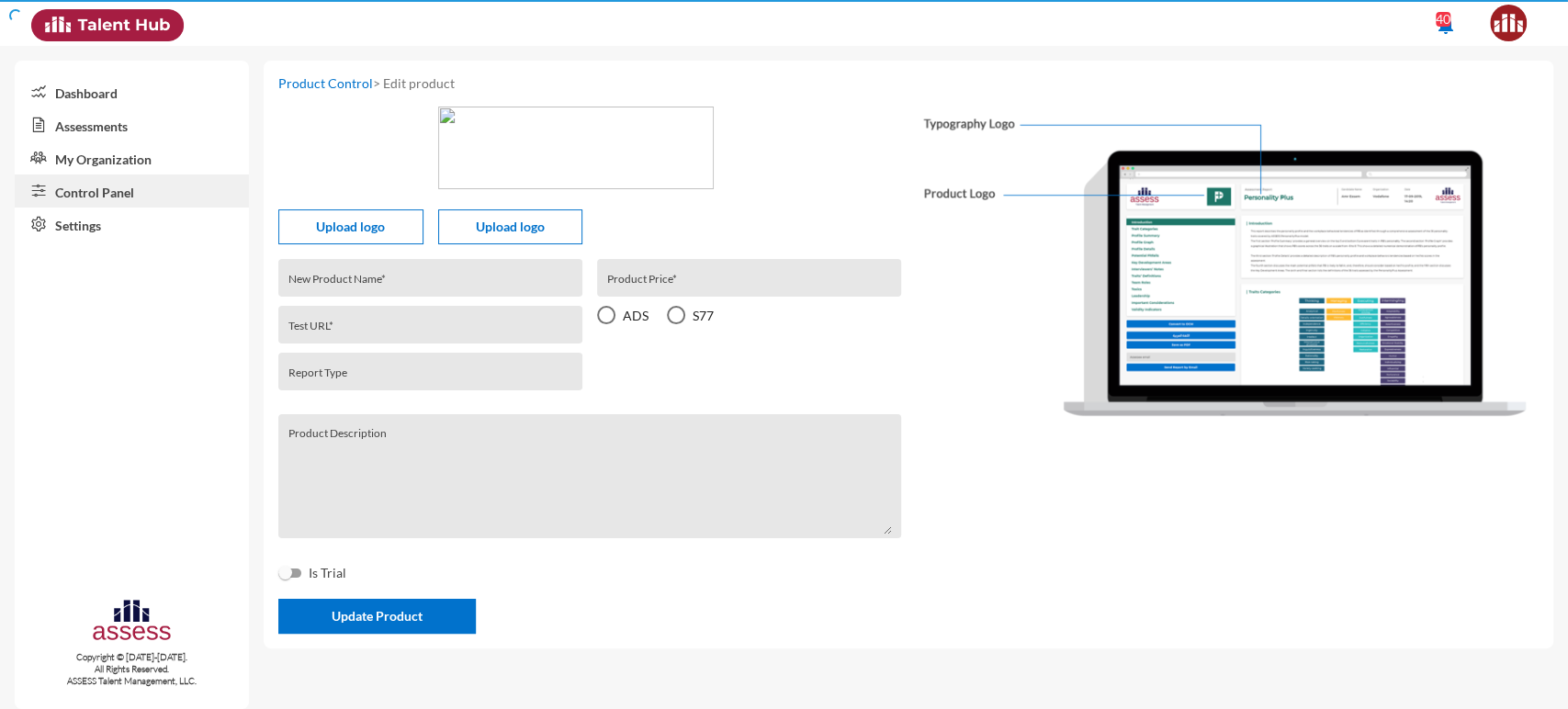
type input "ASSESS Potentiality R2 (EN/AR)"
type input "62f90733f5ae8c000e7813af"
type input "potentiality-ads-r2"
type input "4"
radio input "true"
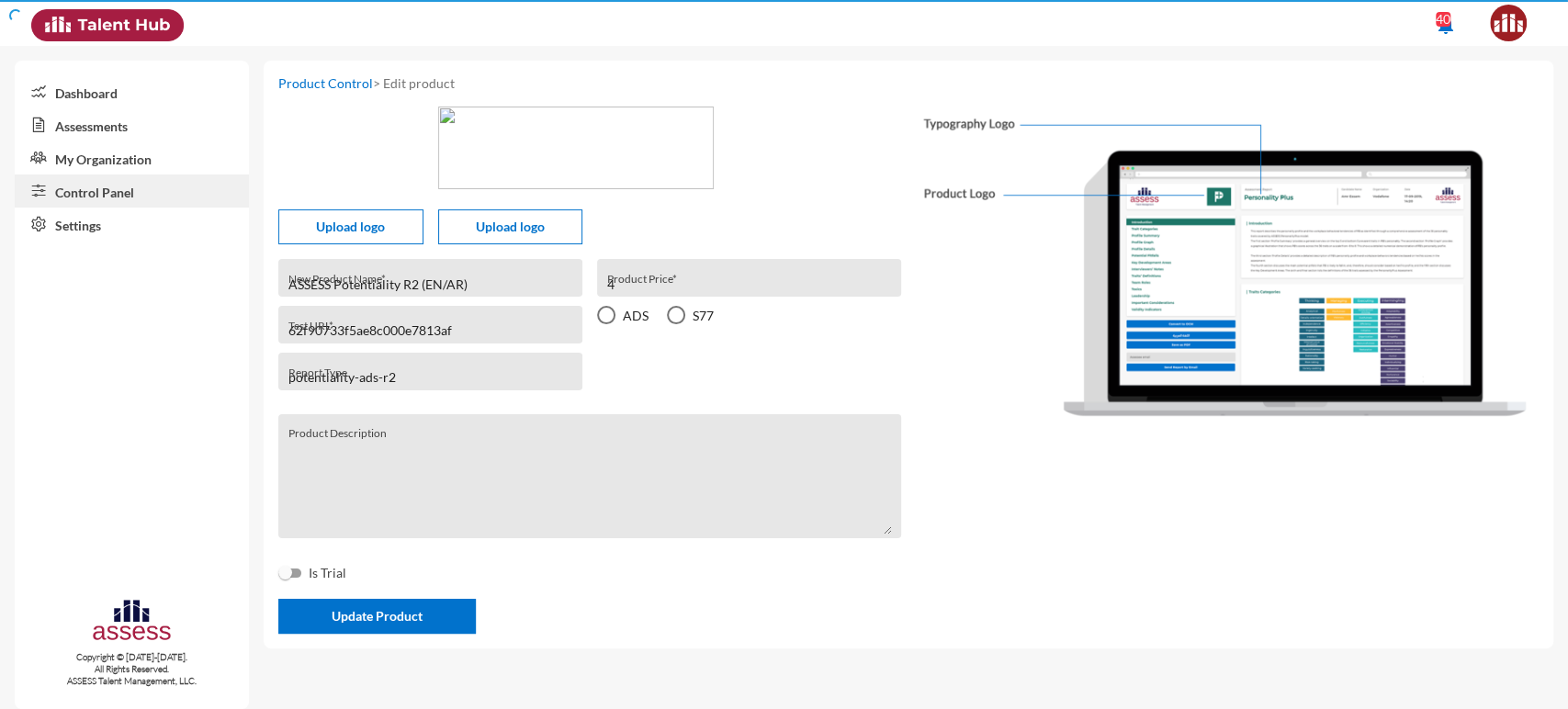
type textarea "This is ASSESS Potentiality assessment. It typically takes 30 minutes to comple…"
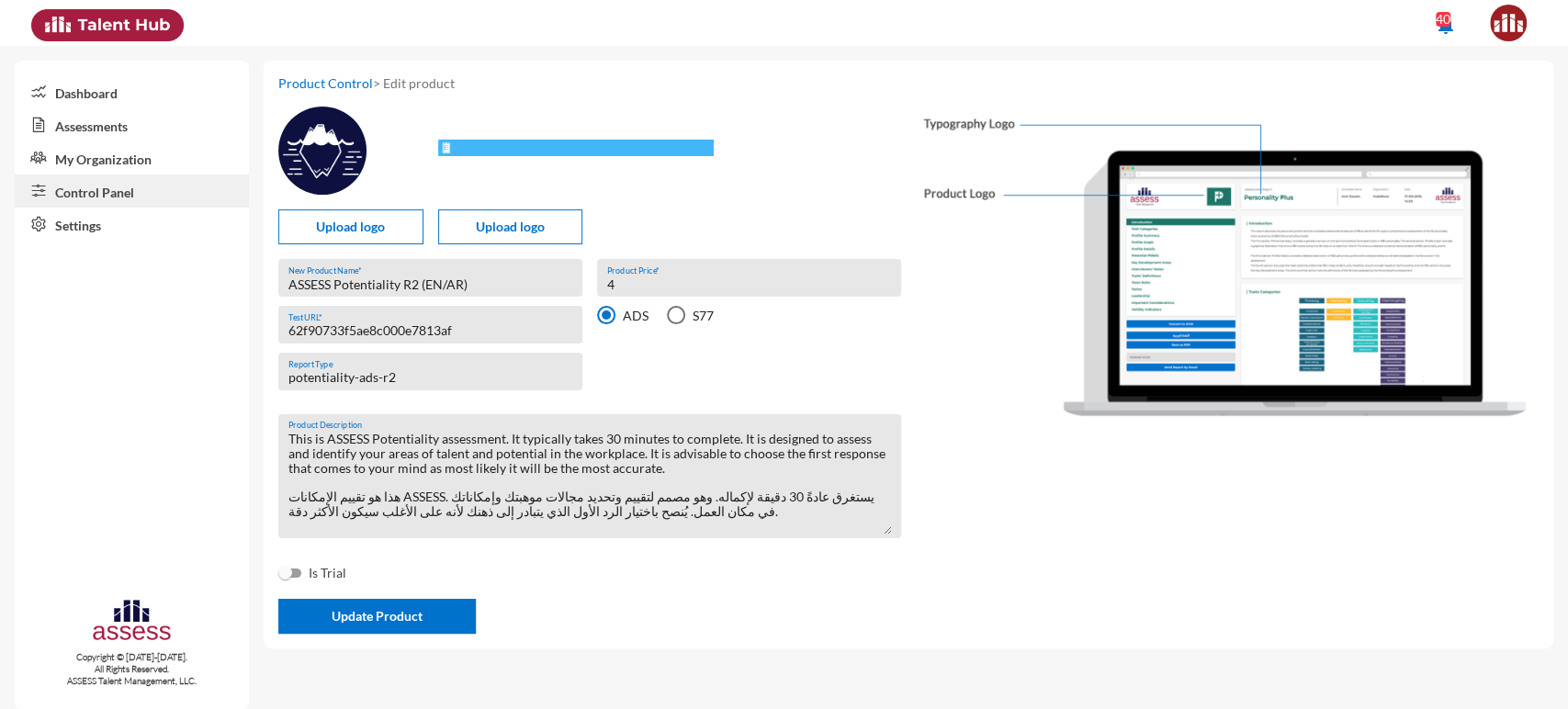
click at [373, 335] on input "62f90733f5ae8c000e7813af" at bounding box center [431, 330] width 285 height 15
click at [157, 191] on link "Control Panel" at bounding box center [132, 191] width 234 height 33
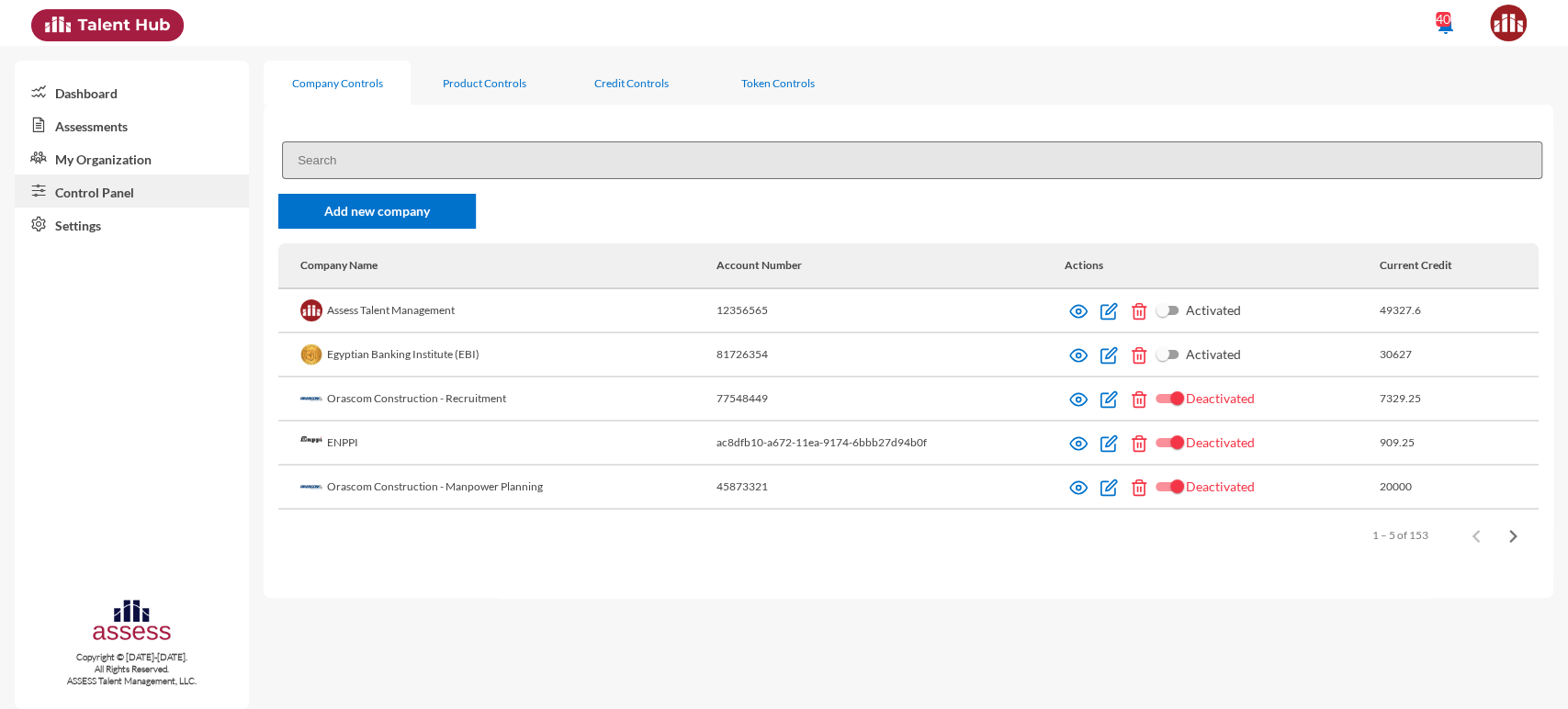
click at [395, 143] on input at bounding box center [912, 160] width 1260 height 38
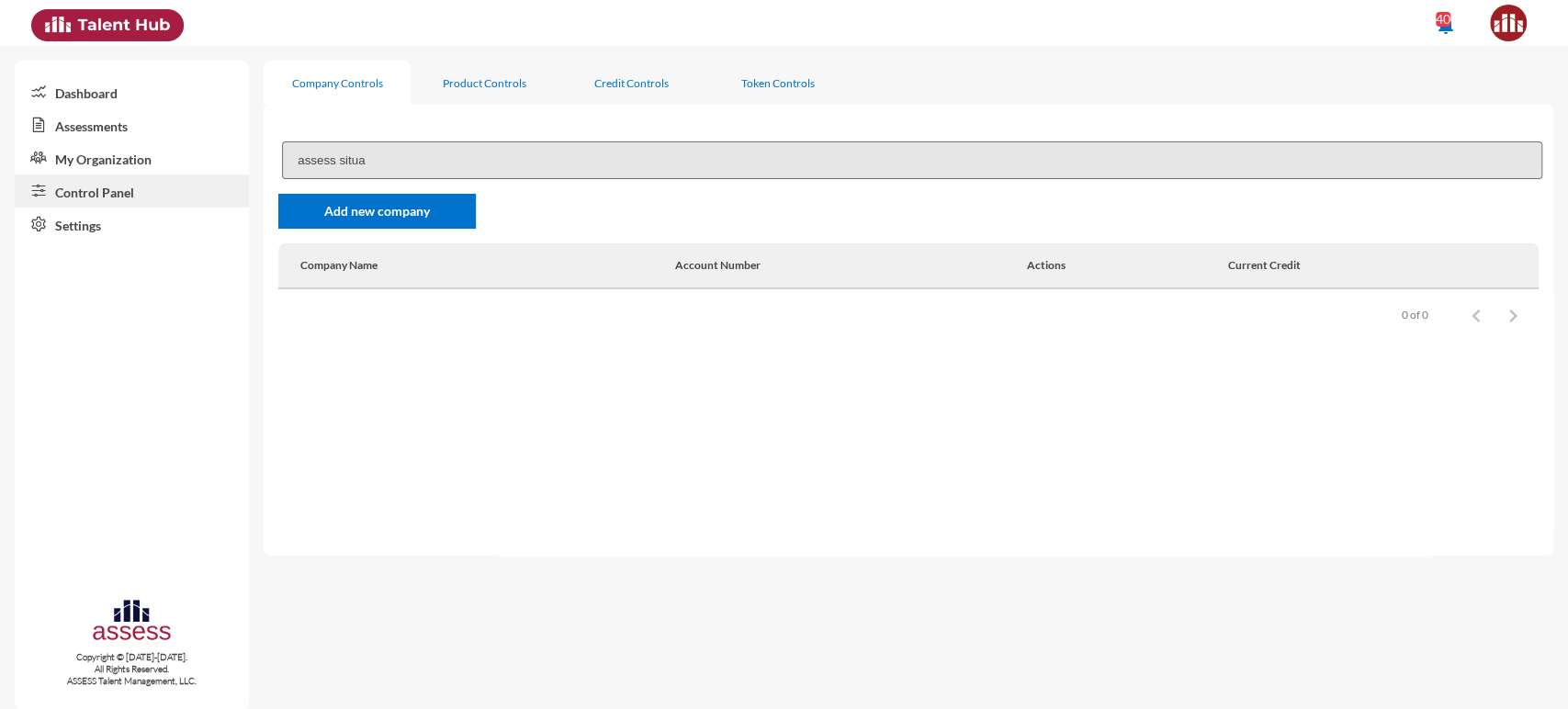
type input "assess situat"
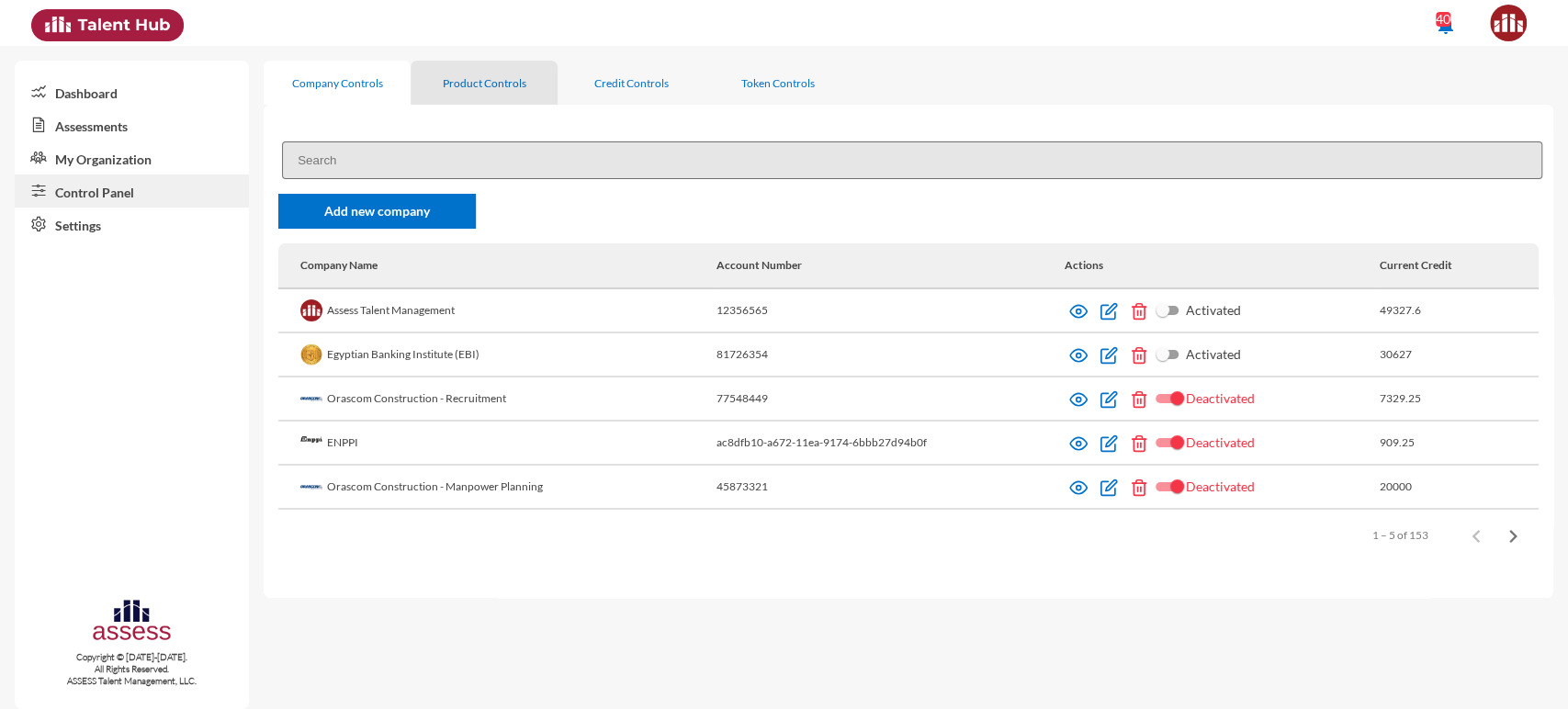
click at [482, 79] on div "Product Controls" at bounding box center [484, 83] width 84 height 14
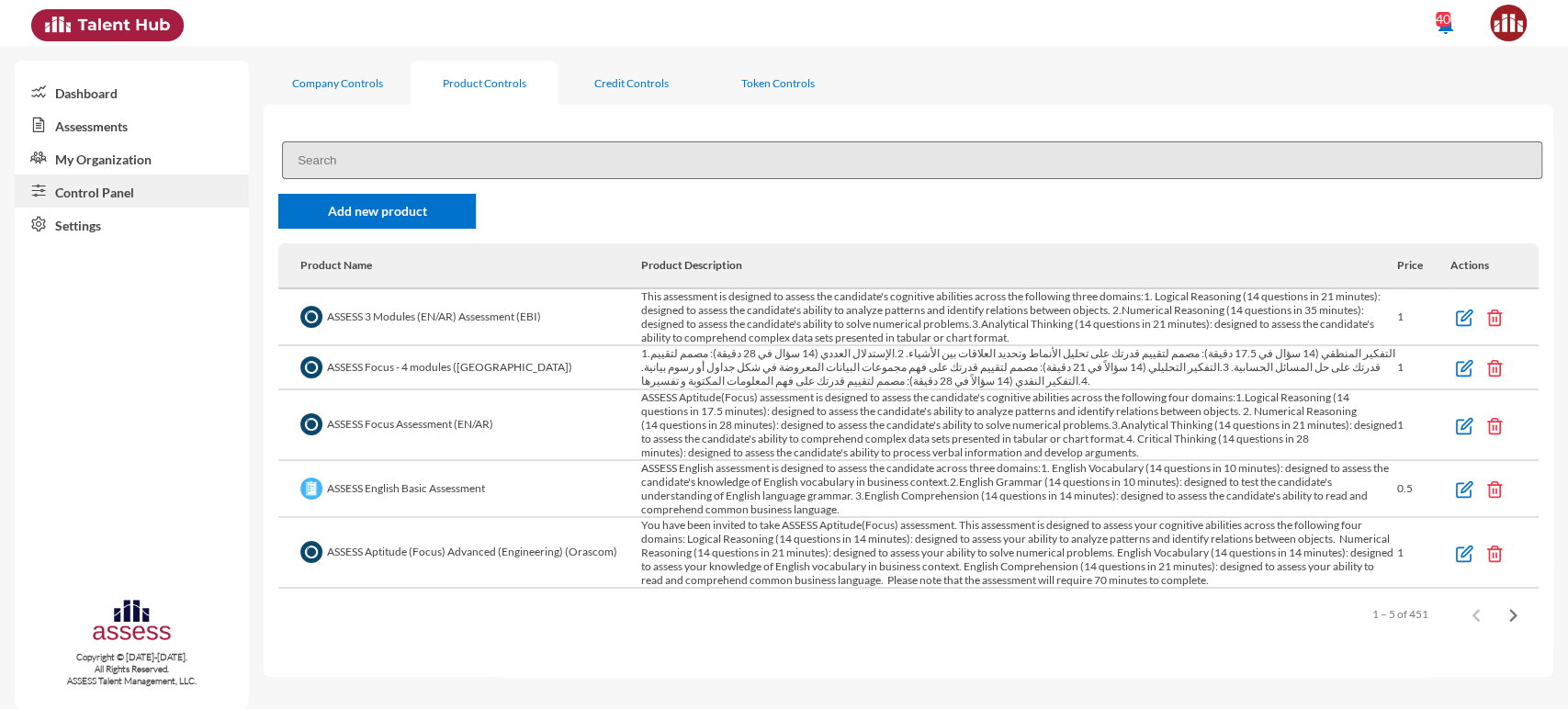
click at [358, 167] on input at bounding box center [912, 160] width 1260 height 38
paste input "assess situat"
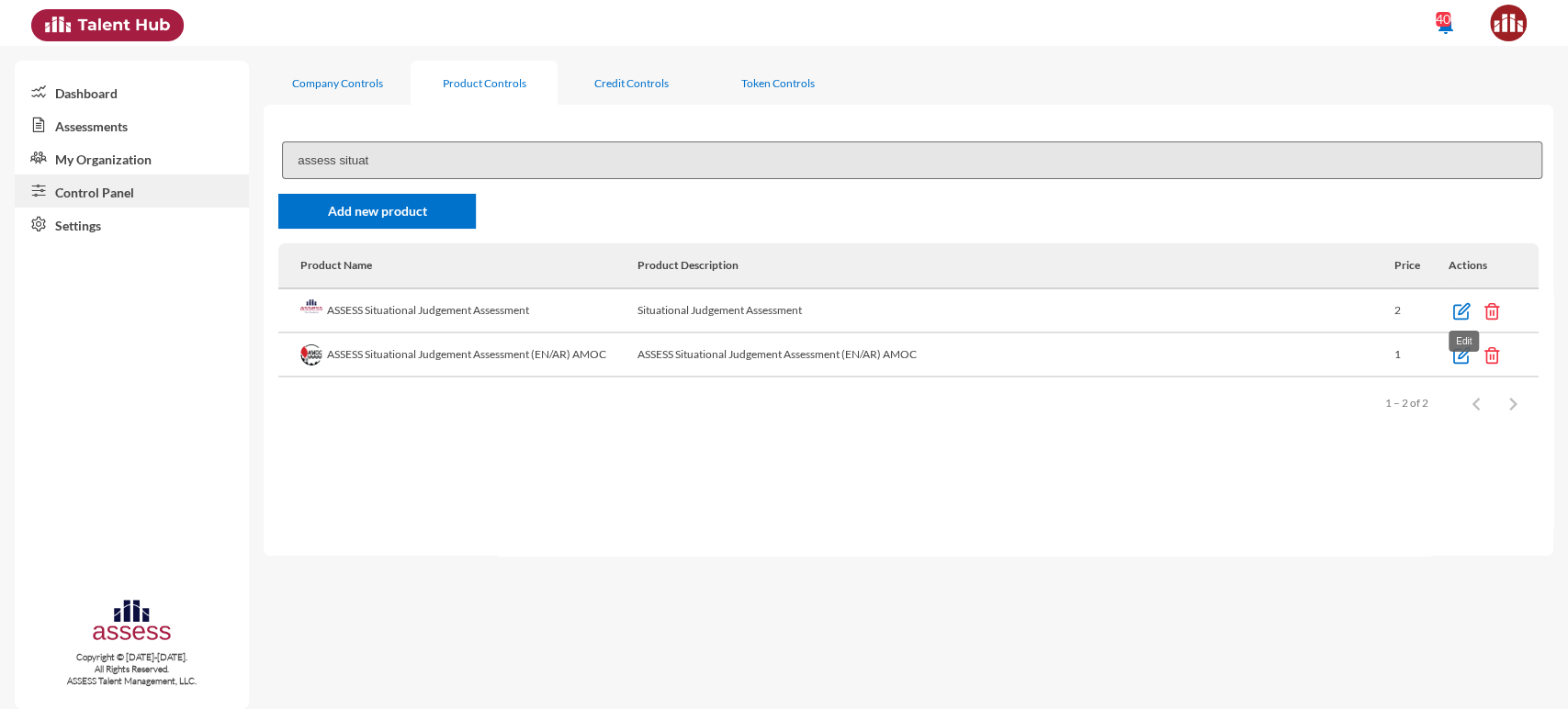
type input "assess situat"
click at [1464, 314] on img at bounding box center [1461, 312] width 19 height 19
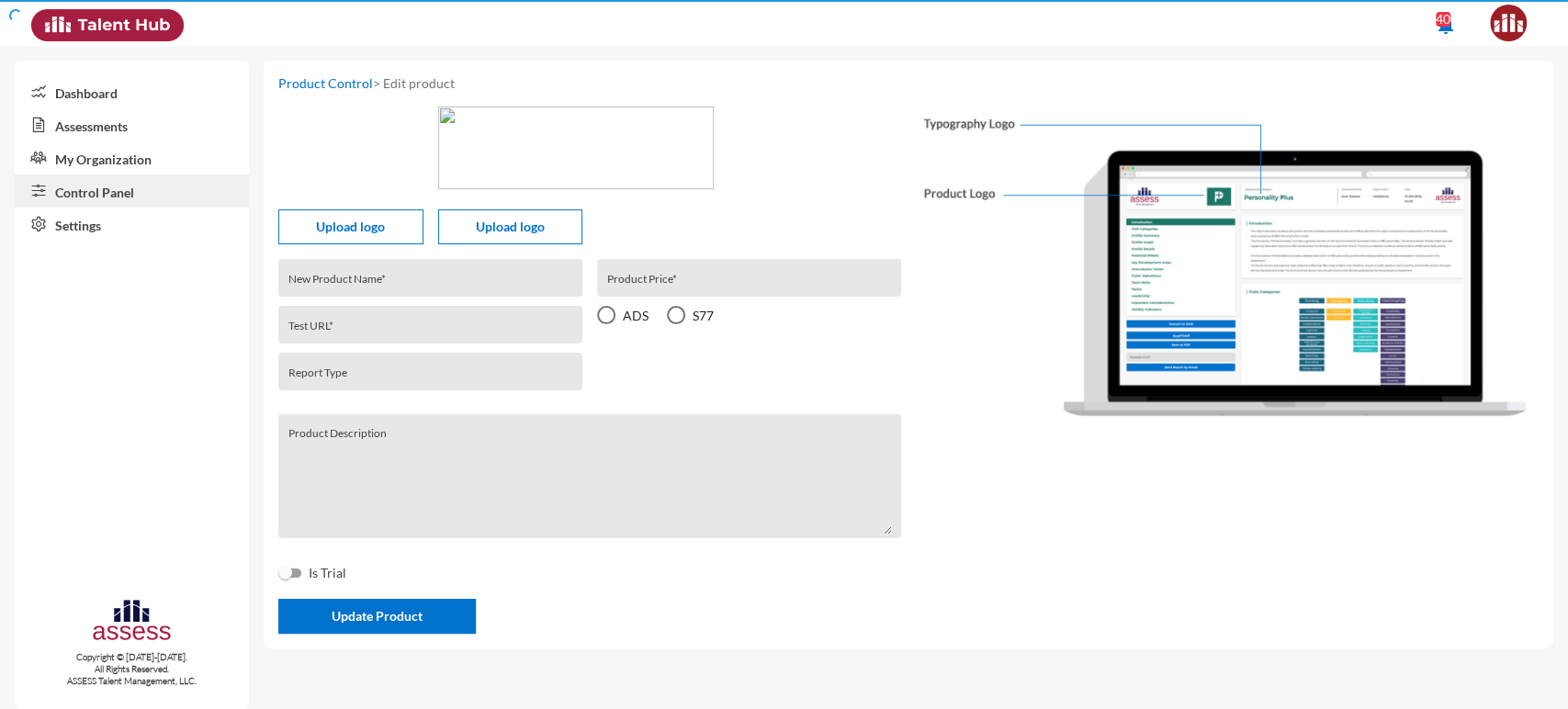
type input "ASSESS Situational Judgement Assessment"
type input "61ac719548cf92000e34d4ca"
type input "situational-judgement-ads-r1"
type input "2"
radio input "true"
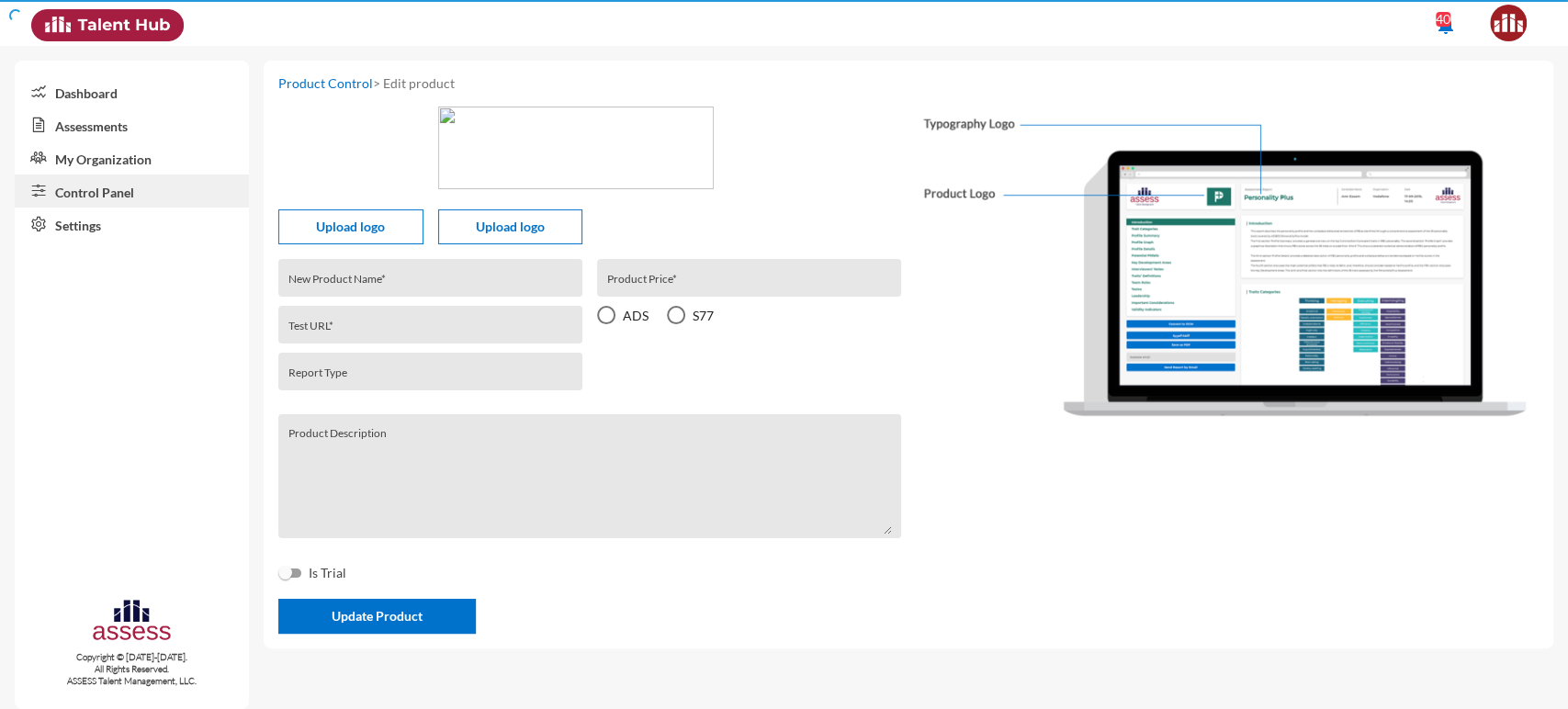
type textarea "Situational Judgement Assessment"
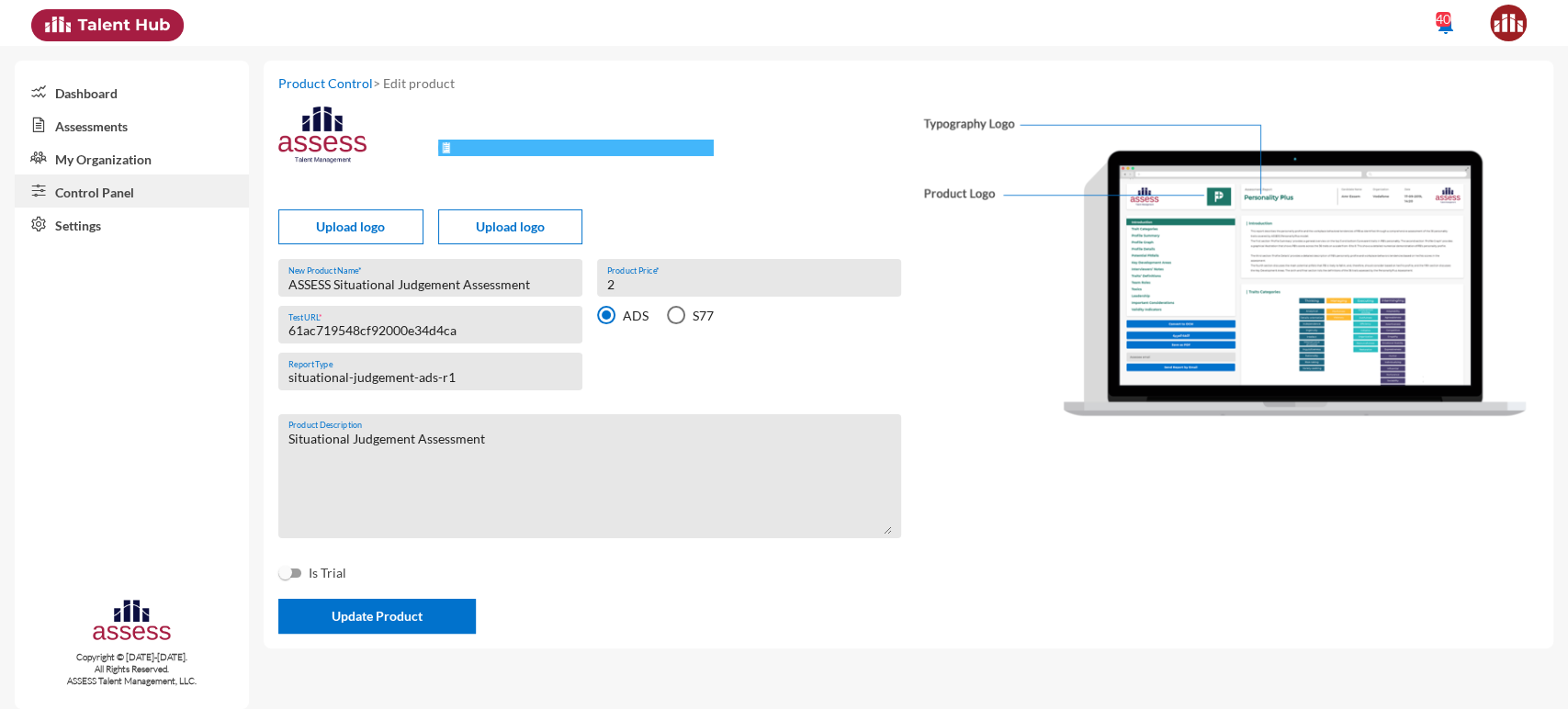
click at [403, 335] on input "61ac719548cf92000e34d4ca" at bounding box center [431, 330] width 285 height 15
click at [147, 163] on link "My Organization" at bounding box center [132, 158] width 234 height 33
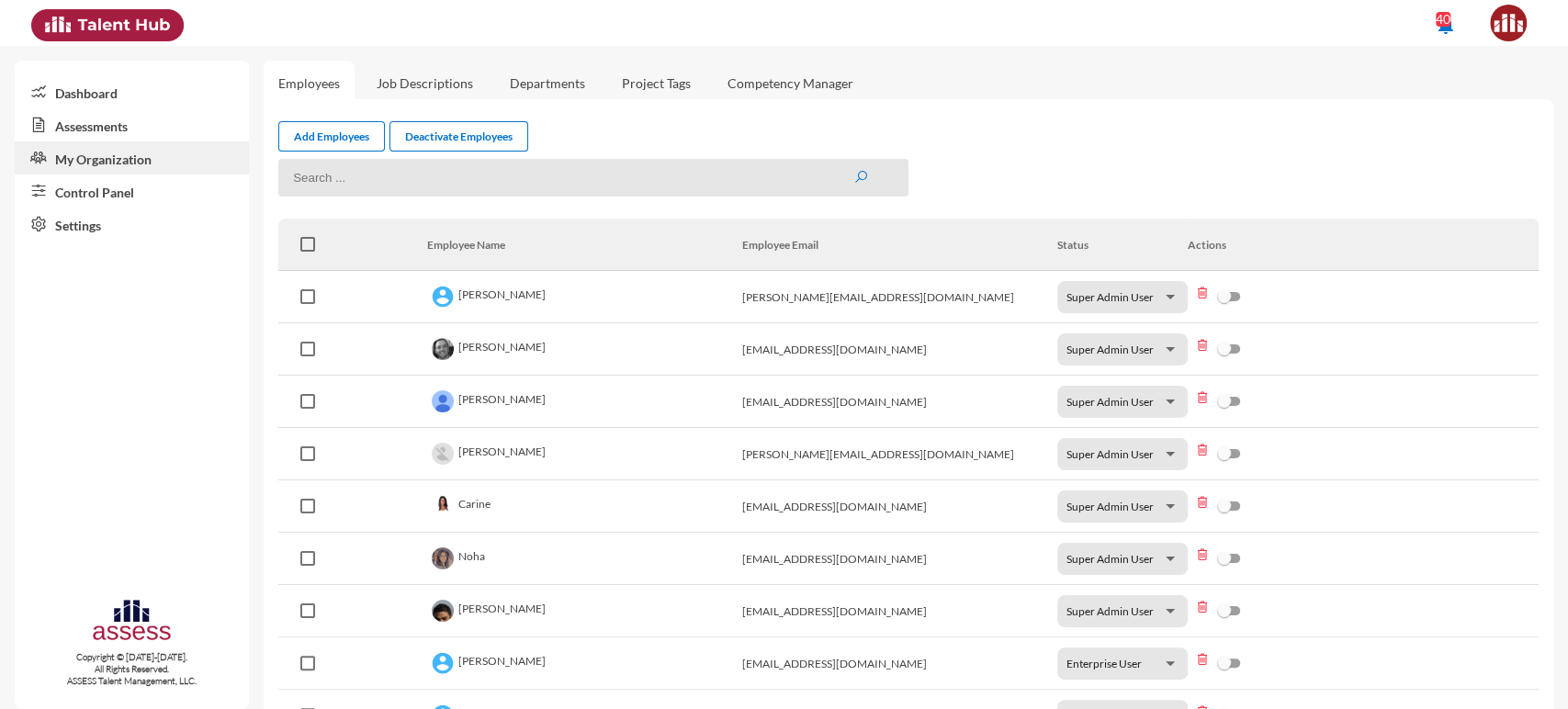
click at [116, 179] on link "Control Panel" at bounding box center [132, 191] width 234 height 33
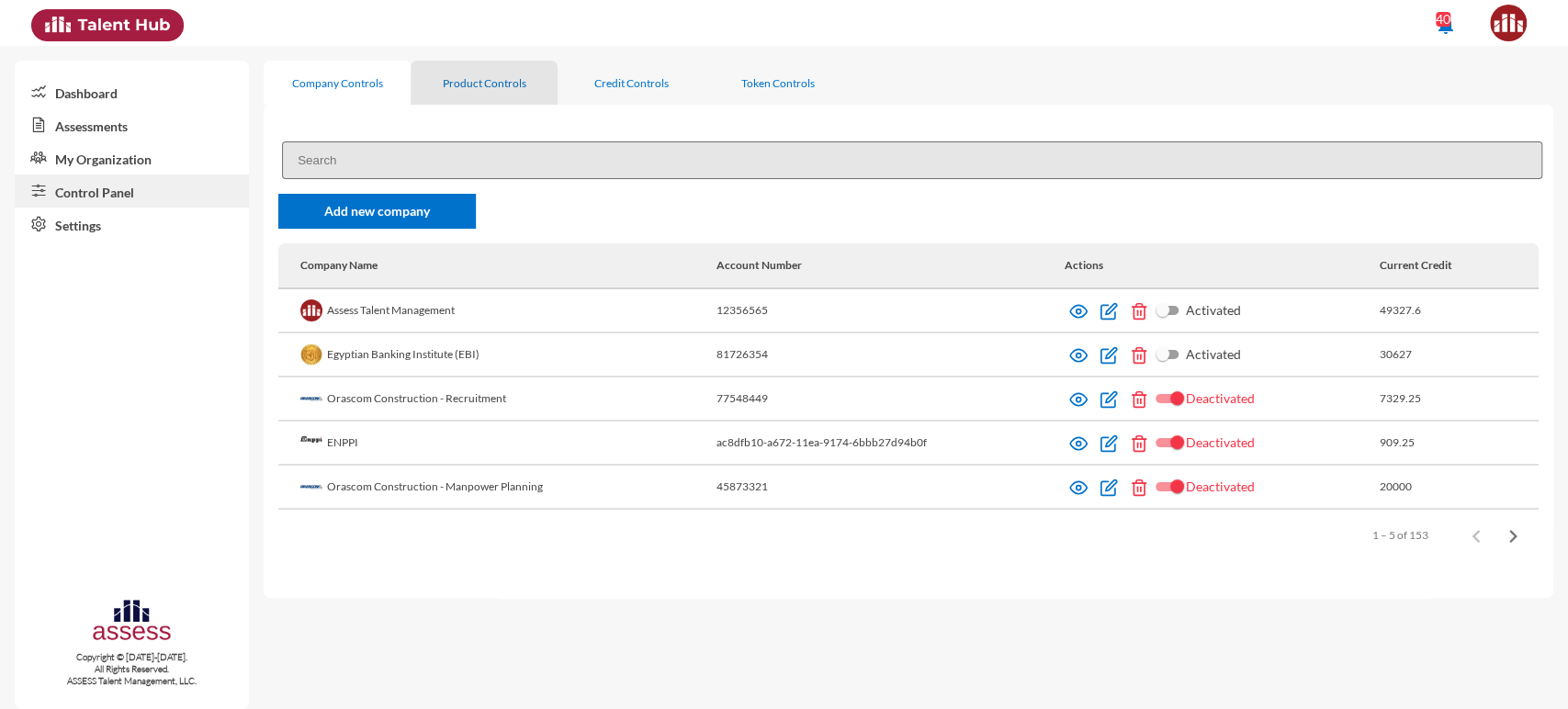
click at [462, 76] on div "Product Controls" at bounding box center [484, 83] width 84 height 14
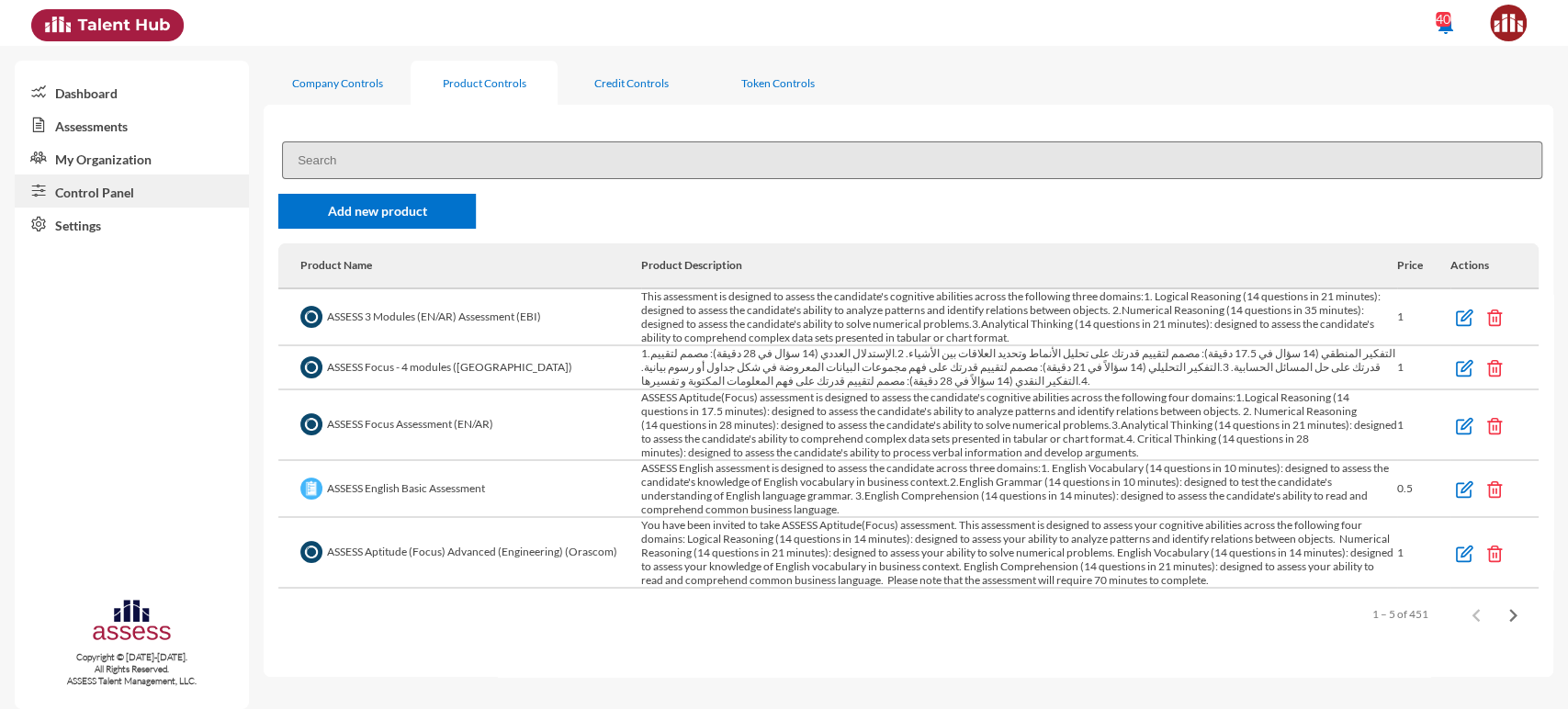
click at [381, 160] on input at bounding box center [912, 160] width 1260 height 38
paste input "63f4c56aa210b1000e57afde"
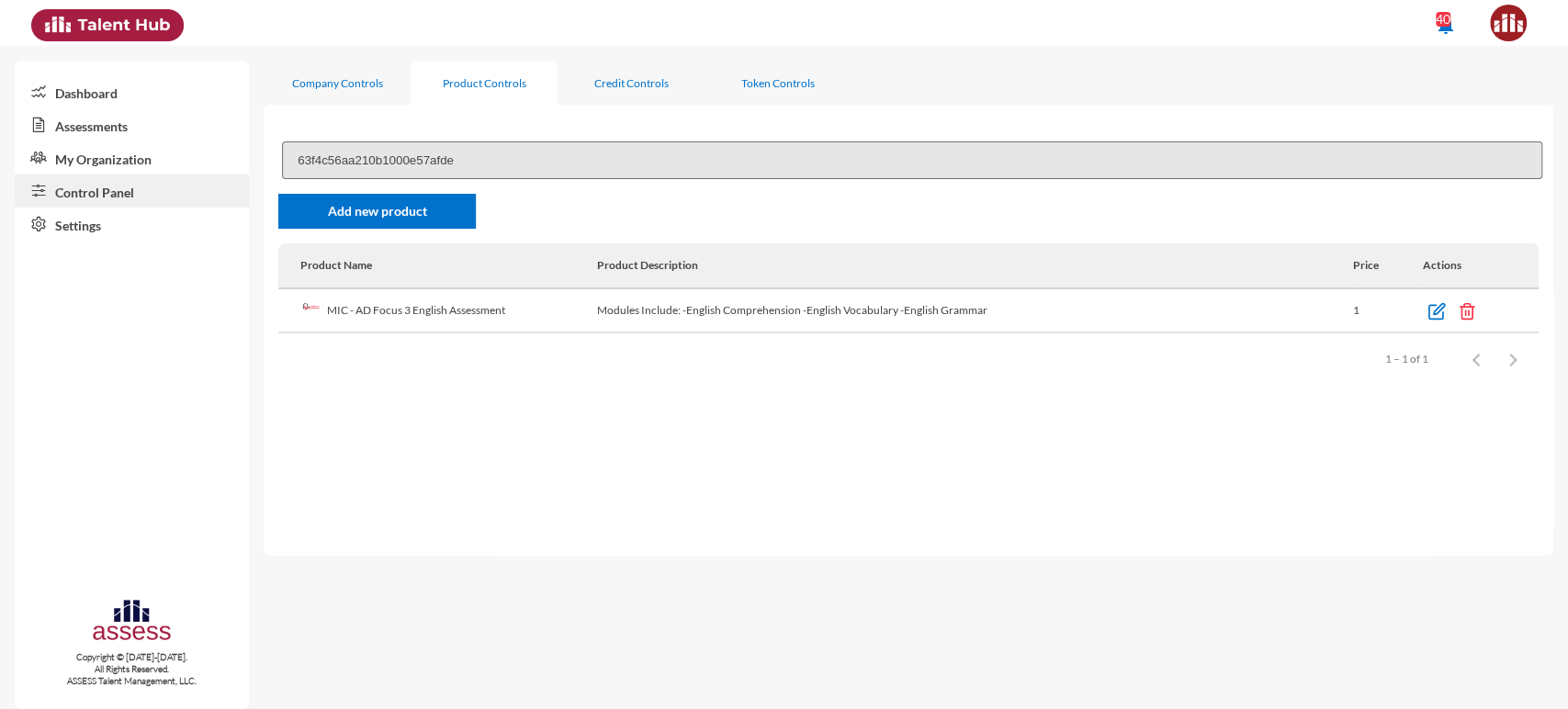
click at [399, 154] on input "63f4c56aa210b1000e57afde" at bounding box center [912, 160] width 1260 height 38
paste input "3a6699092000ef4fbe5"
click at [407, 154] on input "63f4c3a6699092000ef4fbe5" at bounding box center [912, 160] width 1260 height 38
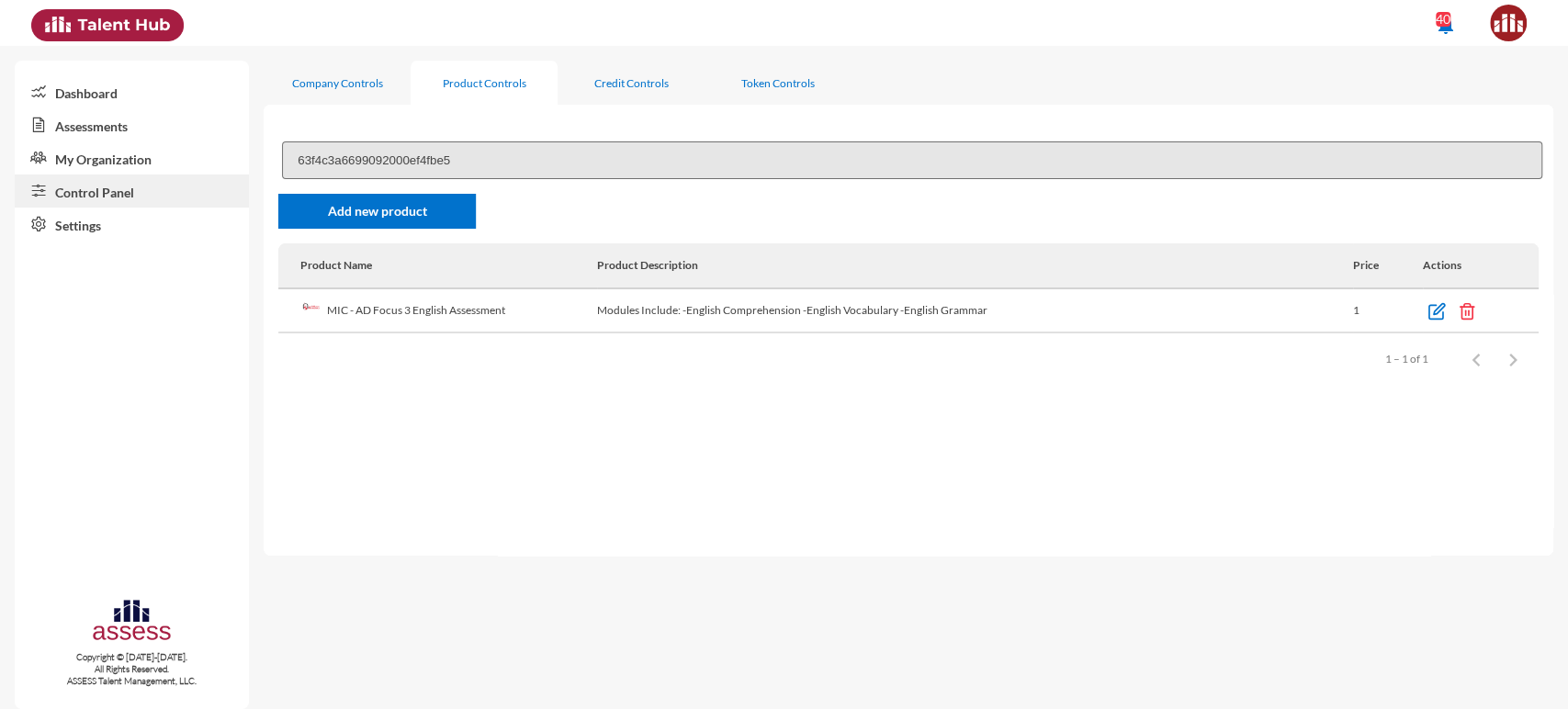
paste input "bf5395b8d000e866fdd"
click at [367, 147] on input "63f4cbf5395b8d000e866fdd" at bounding box center [912, 160] width 1260 height 38
paste input "cafa210b1000e57afe5"
click at [406, 147] on input "63f4ccafa210b1000e57afe5" at bounding box center [912, 160] width 1260 height 38
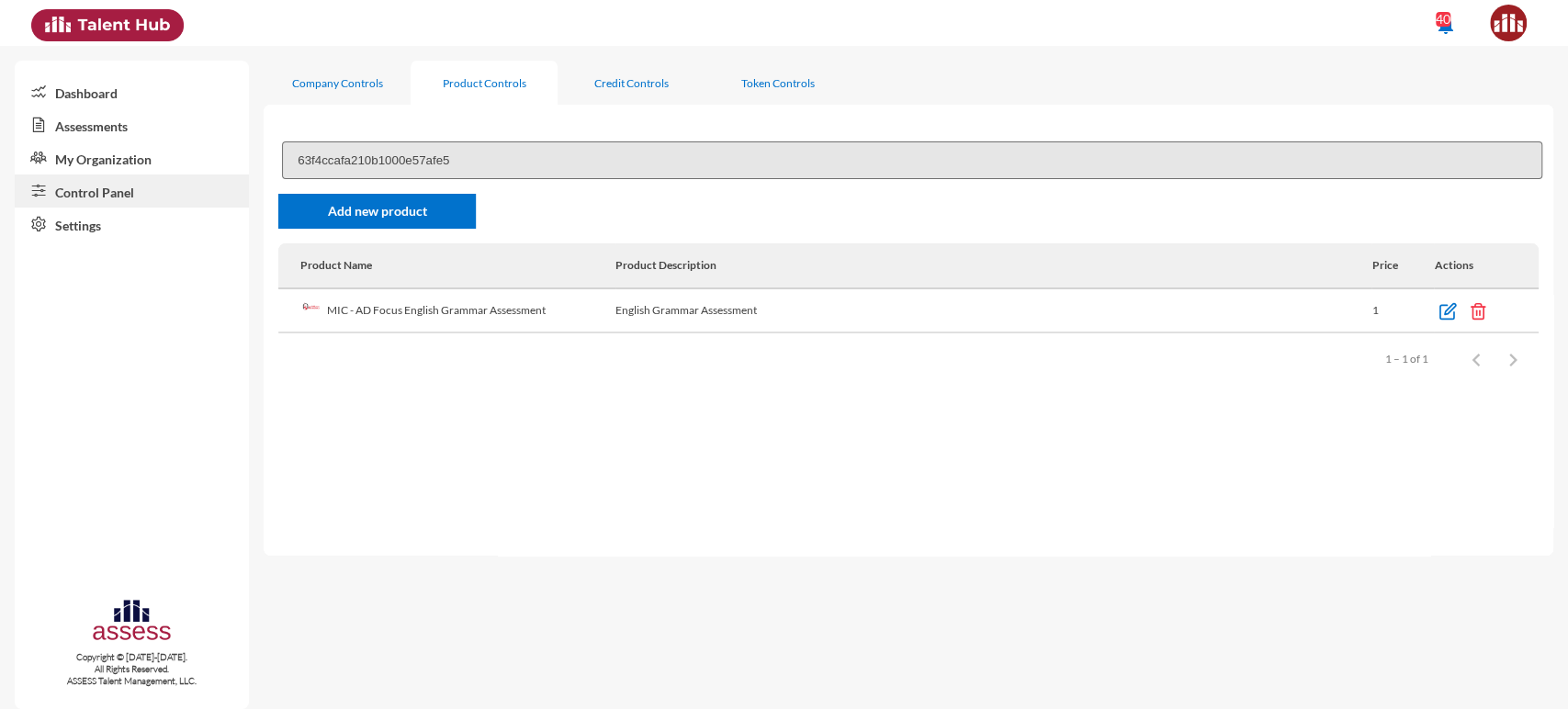
click at [406, 147] on input "63f4ccafa210b1000e57afe5" at bounding box center [912, 160] width 1260 height 38
paste input "6e19b4078d2b8000e68fea9"
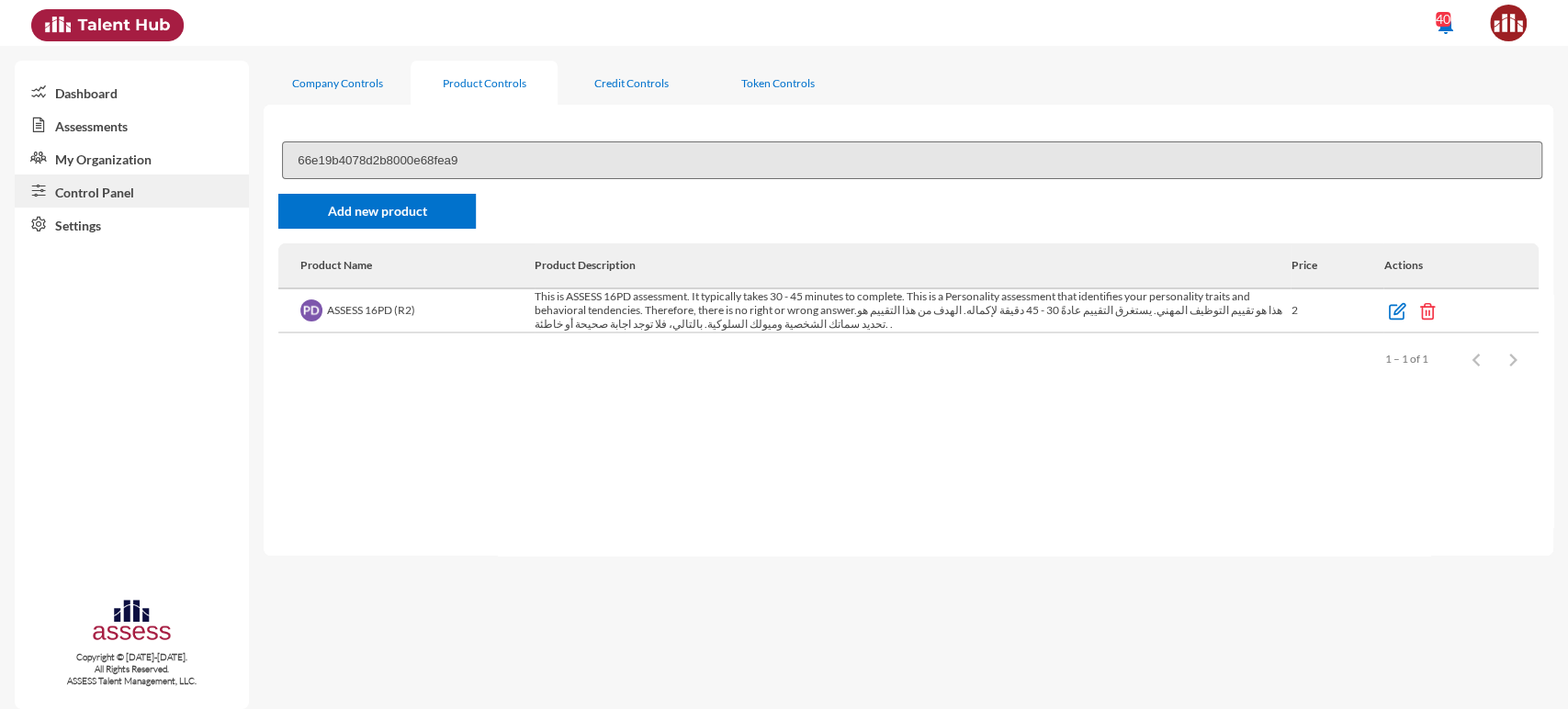
click at [368, 163] on input "66e19b4078d2b8000e68fea9" at bounding box center [912, 160] width 1260 height 38
paste input "1fa7dd0243404000e3cd523"
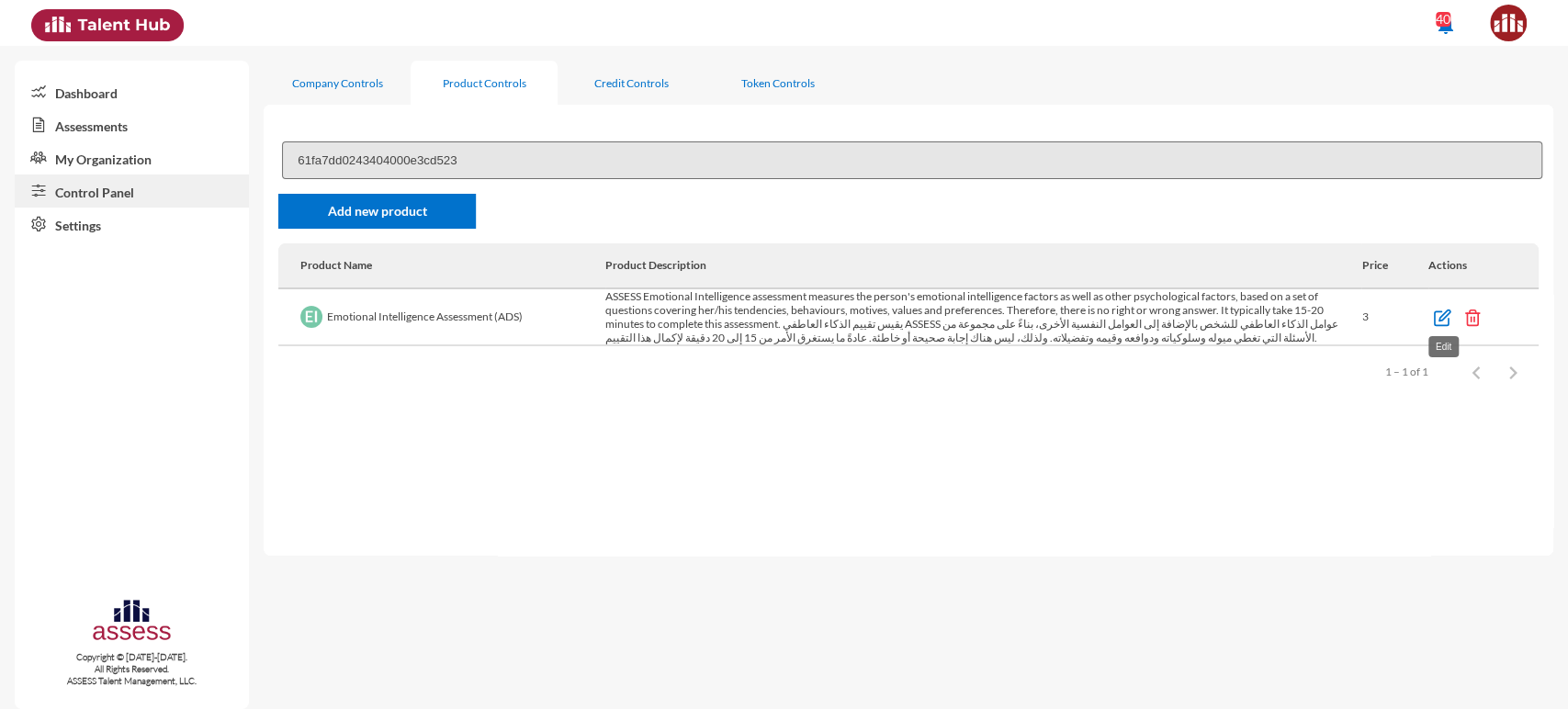
type input "61fa7dd0243404000e3cd523"
click at [1428, 318] on link at bounding box center [1443, 317] width 30 height 14
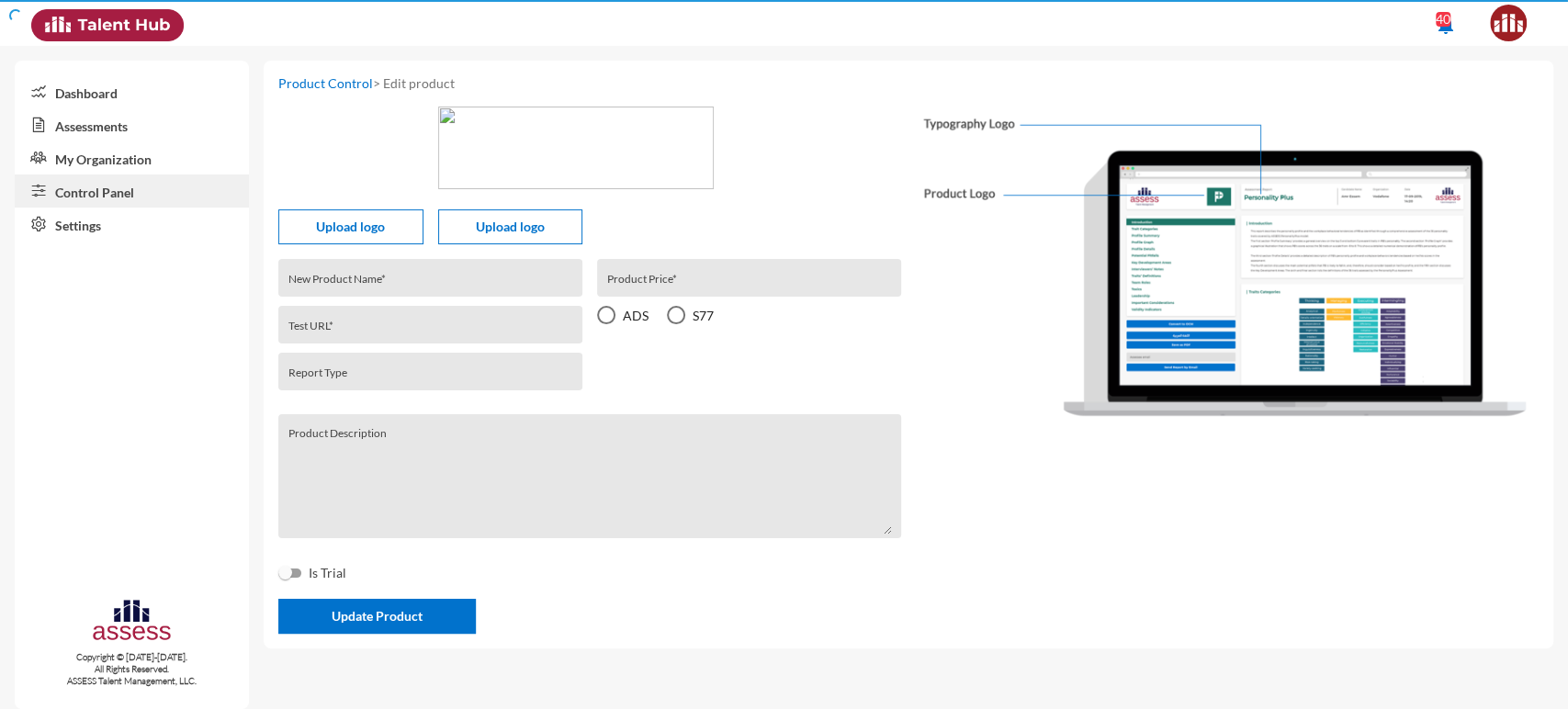
type input "Emotional Intelligence Assessment (ADS)"
type input "61fa7aedb867a7000e770ab0"
type input "emotional-intelligence-ads-r1"
type input "3"
radio input "true"
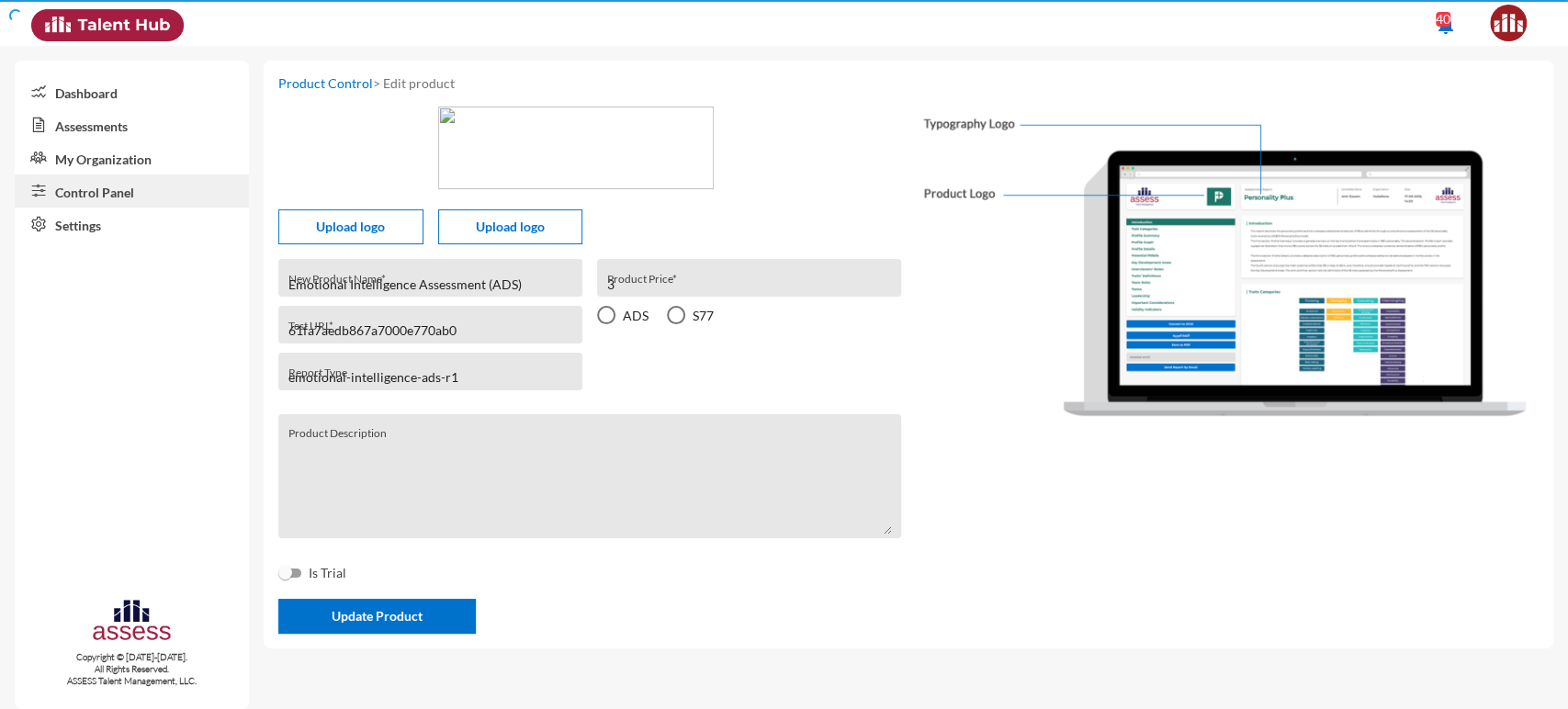
type textarea "ASSESS Emotional Intelligence assessment measures the person's emotional intell…"
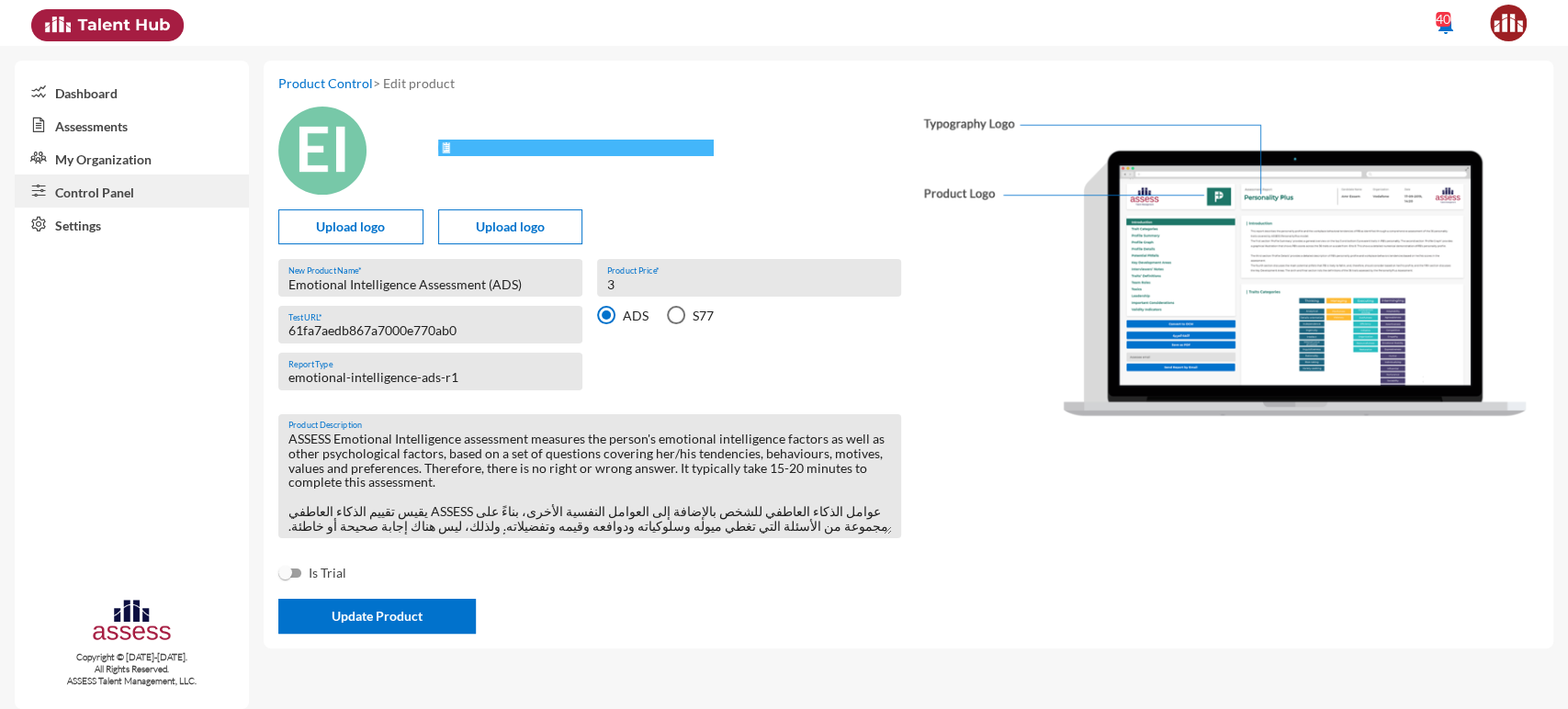
click at [145, 162] on link "My Organization" at bounding box center [132, 158] width 234 height 33
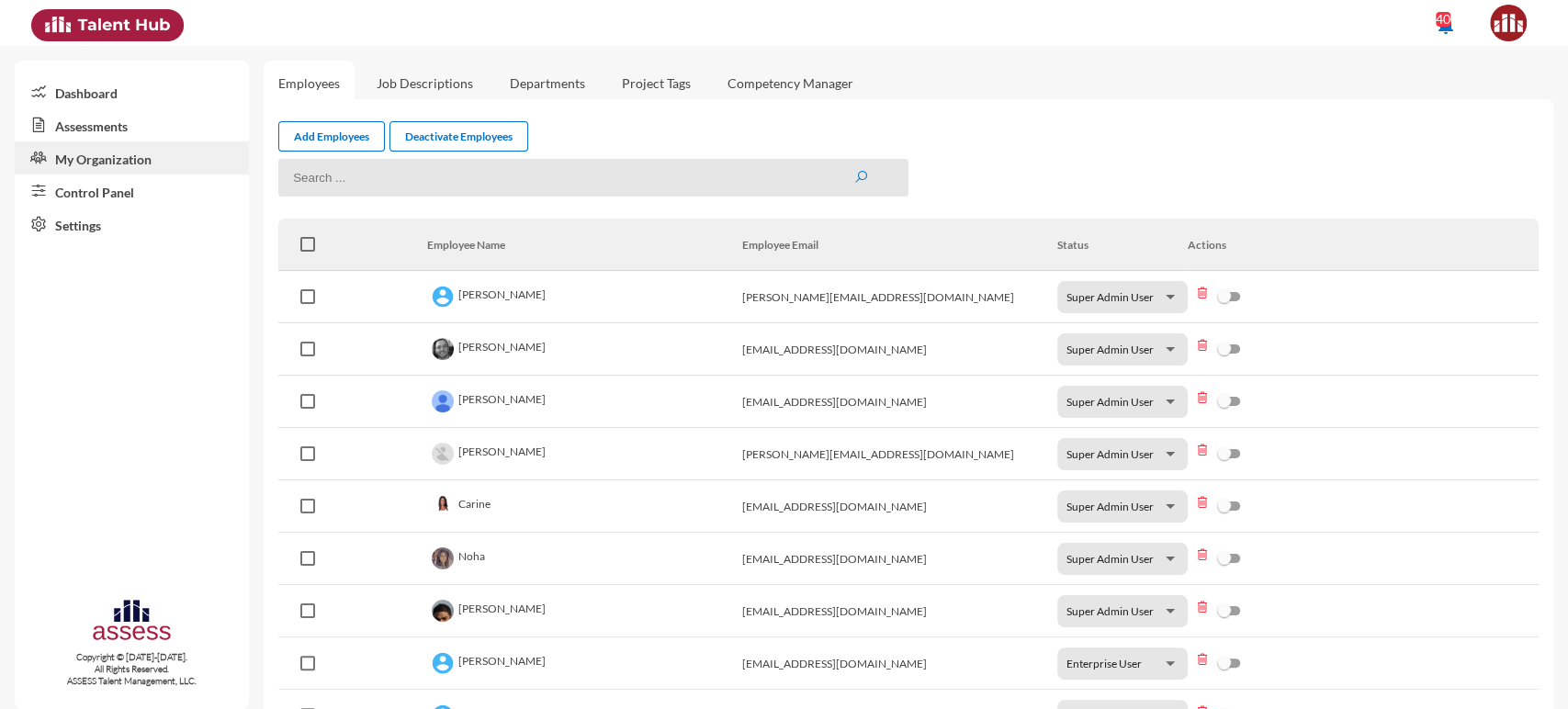
click at [134, 197] on link "Control Panel" at bounding box center [132, 191] width 234 height 33
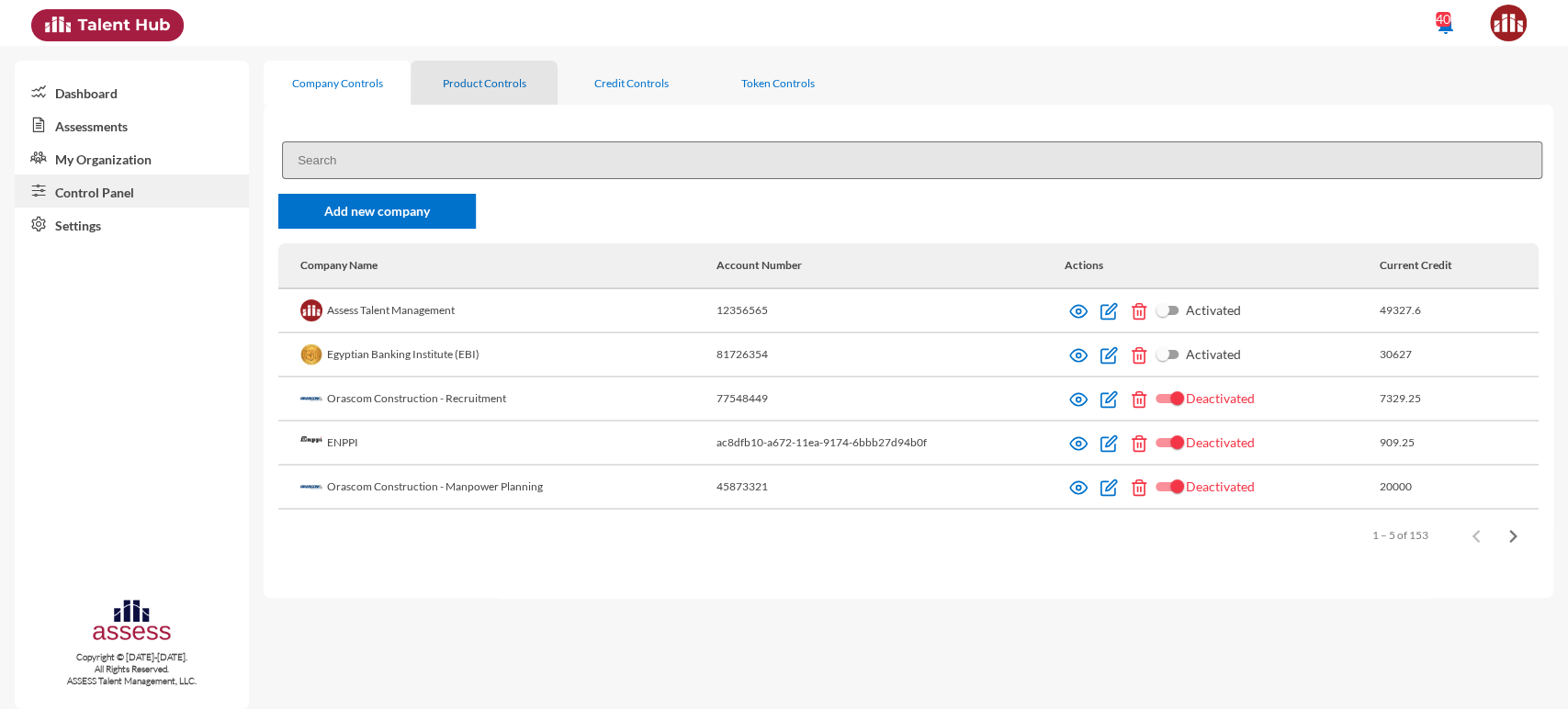
click at [494, 79] on div "Product Controls" at bounding box center [484, 83] width 84 height 14
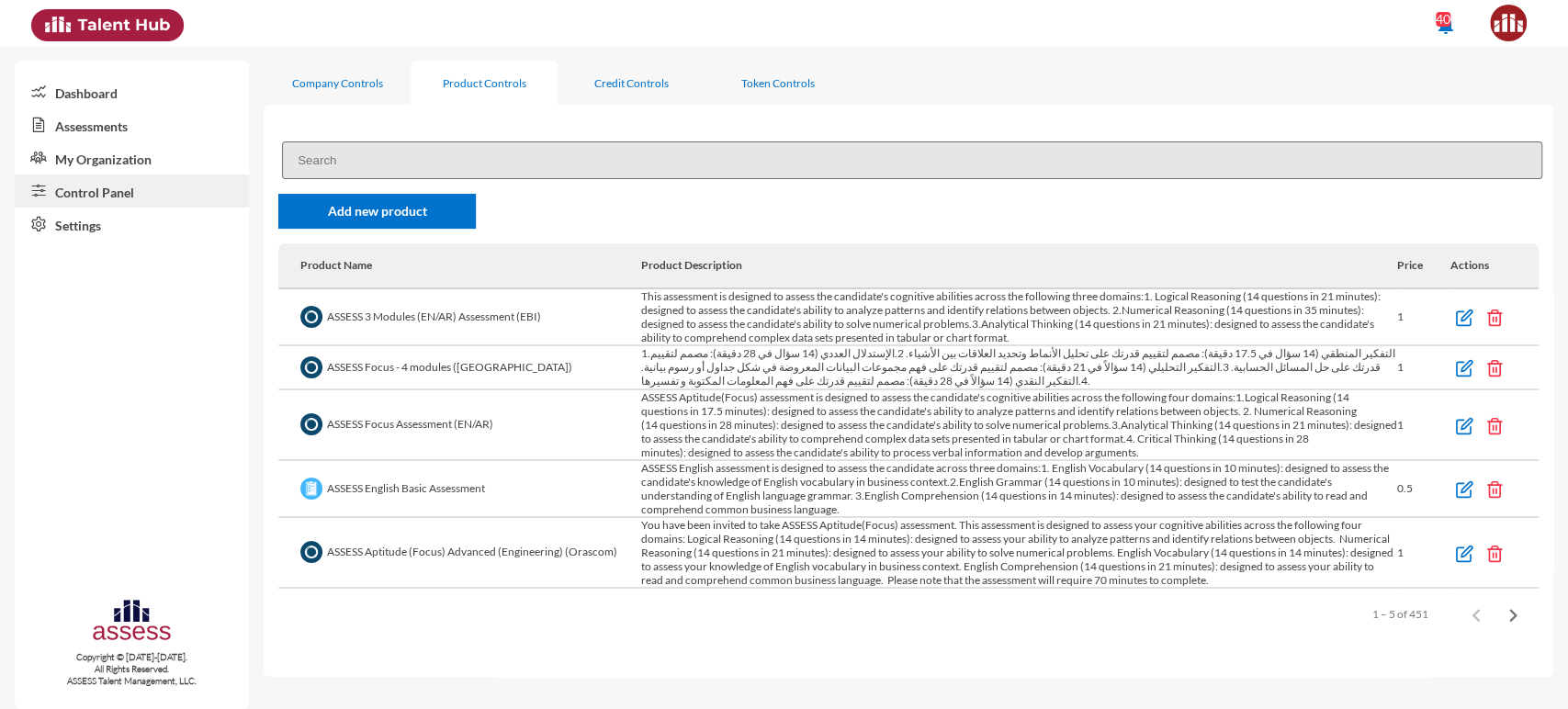
click at [400, 153] on input at bounding box center [912, 160] width 1260 height 38
paste input "63de7d42dbd7aa000e10905a"
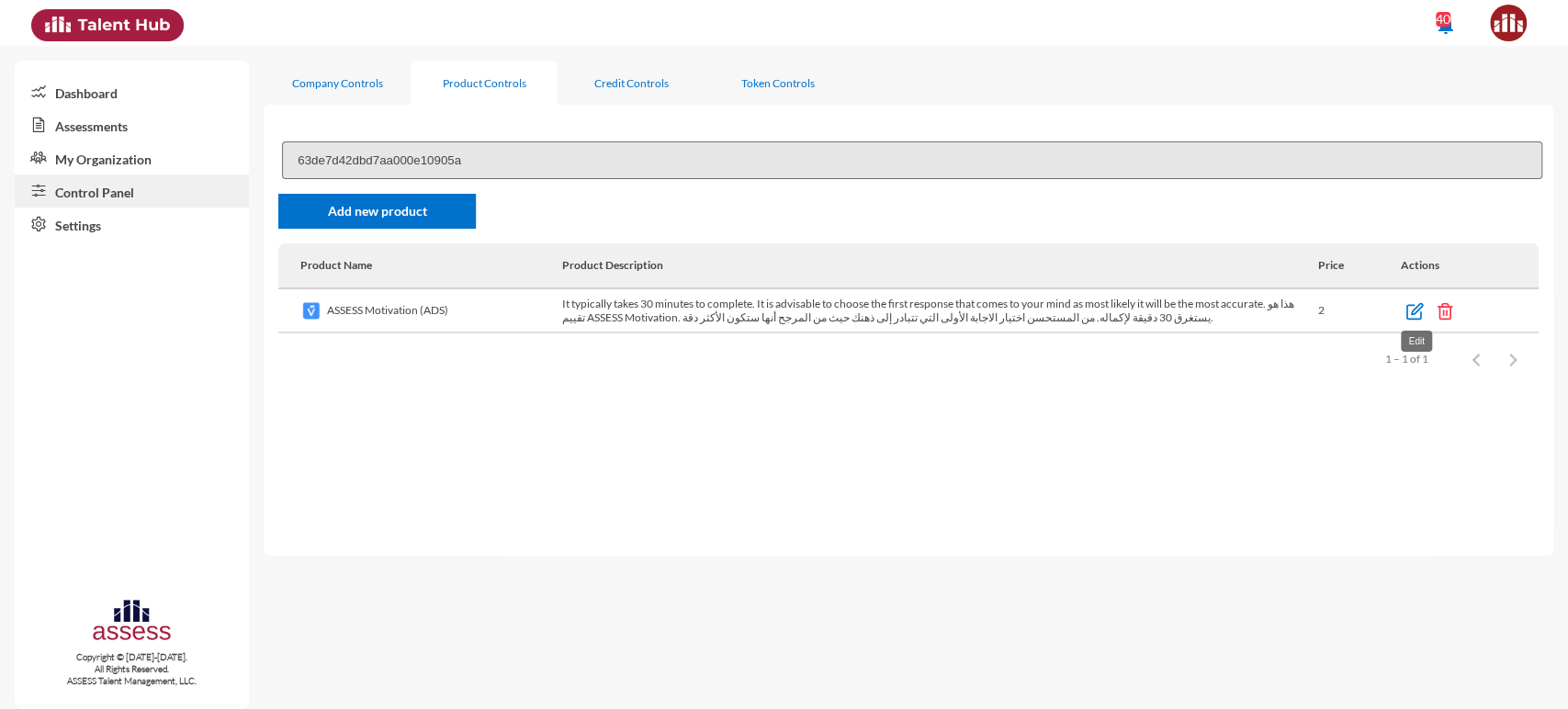
type input "63de7d42dbd7aa000e10905a"
click at [1409, 312] on img at bounding box center [1414, 312] width 19 height 19
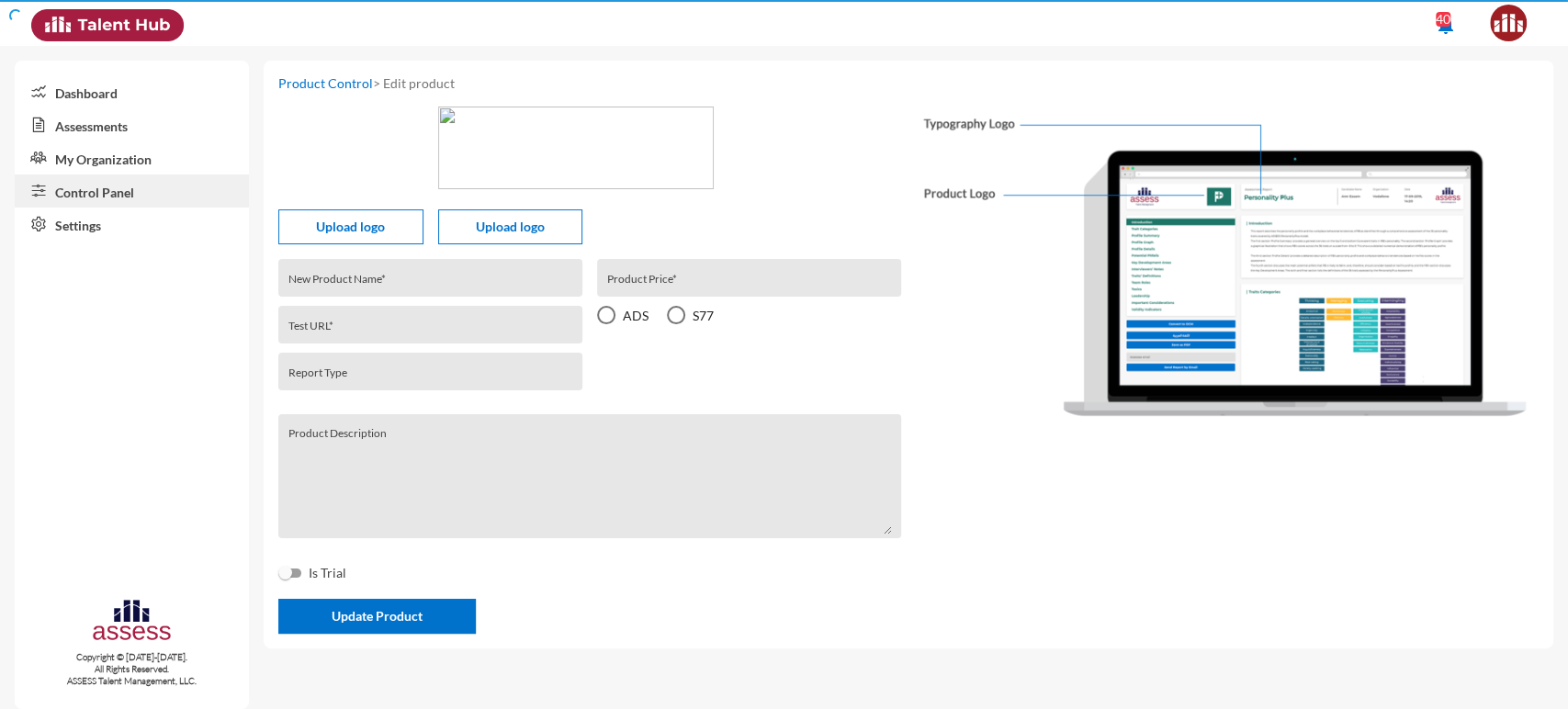
type input "ASSESS Motivation (ADS)"
type input "63de50fd119c49000e6e55b2"
type input "motivation-ads-r1"
type input "2"
radio input "true"
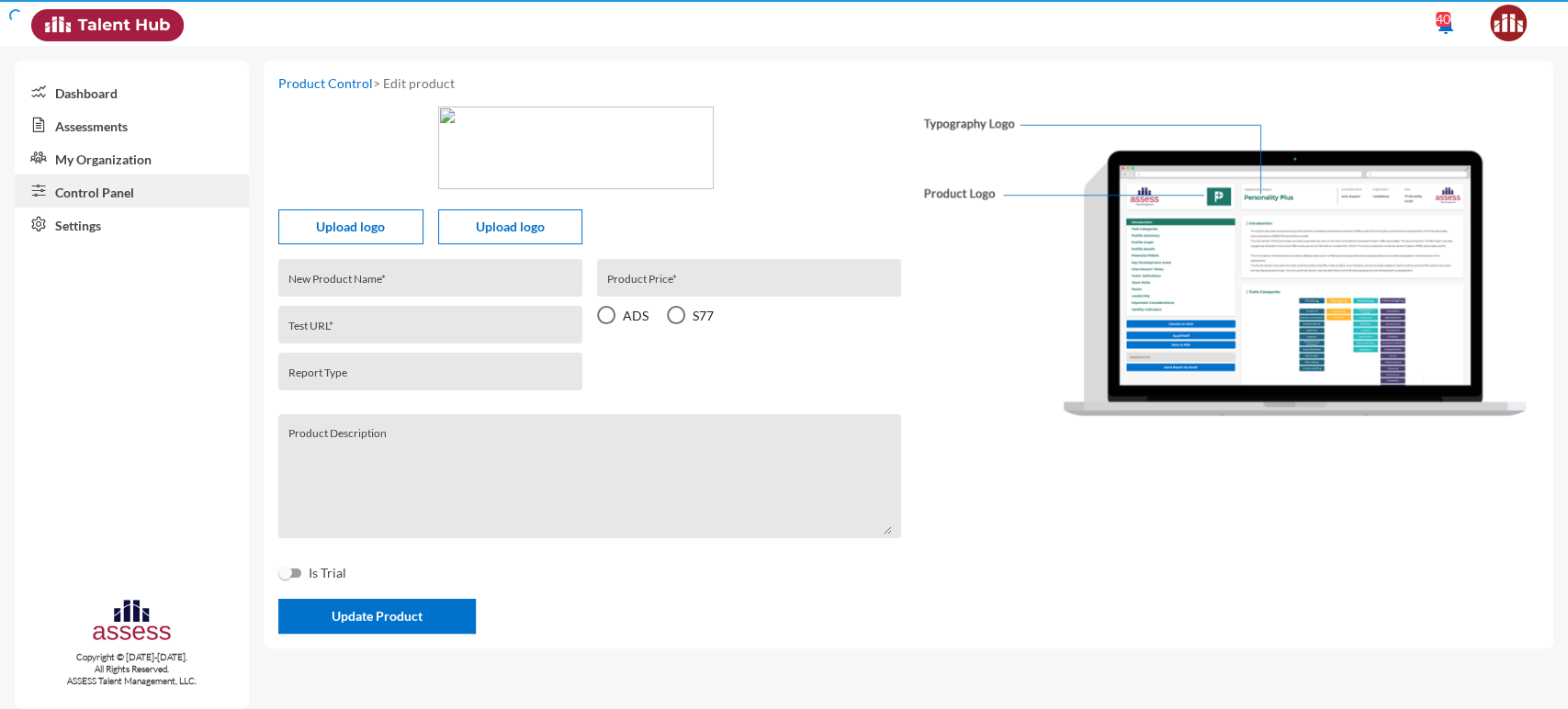
type textarea "It typically takes 30 minutes to complete. It is advisable to choose the first …"
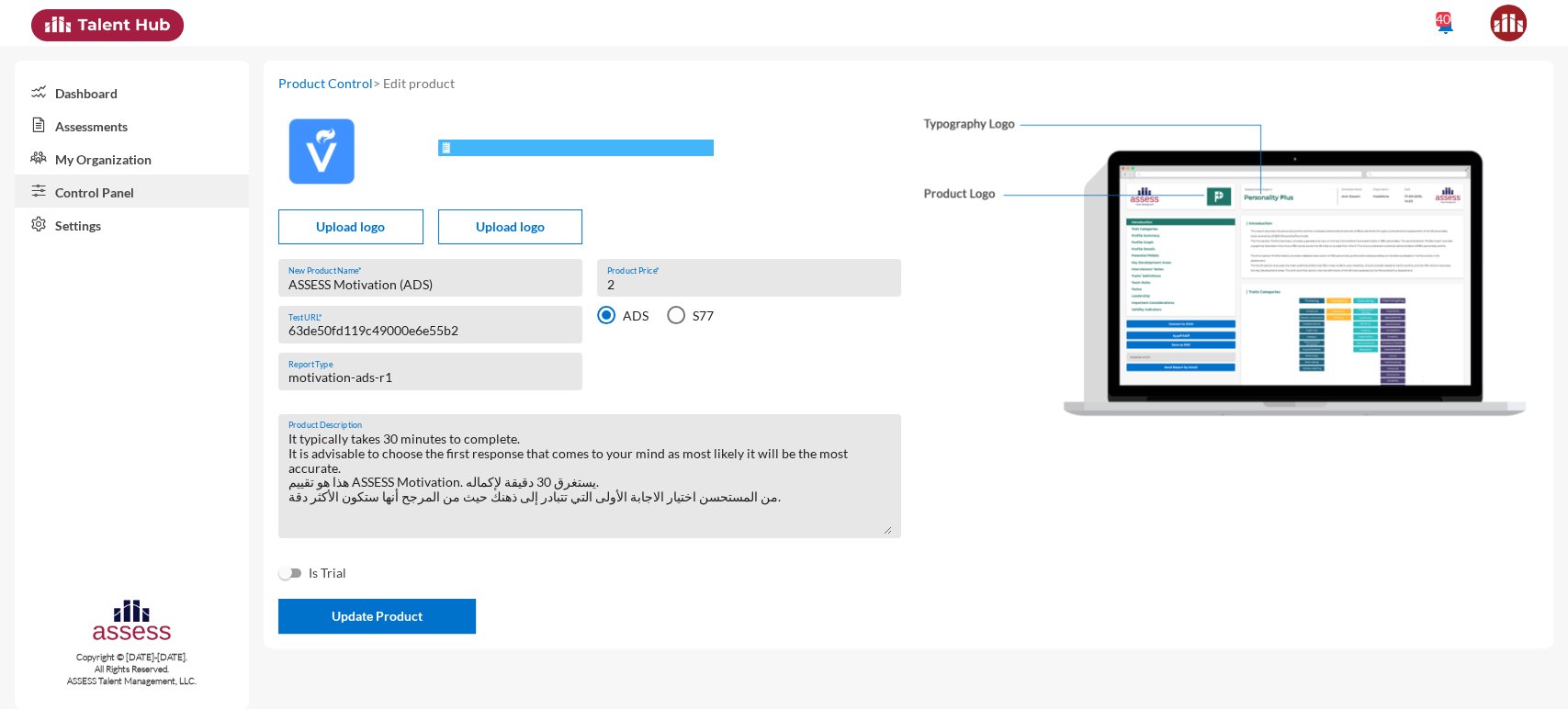
click at [439, 335] on input "63de50fd119c49000e6e55b2" at bounding box center [431, 330] width 285 height 15
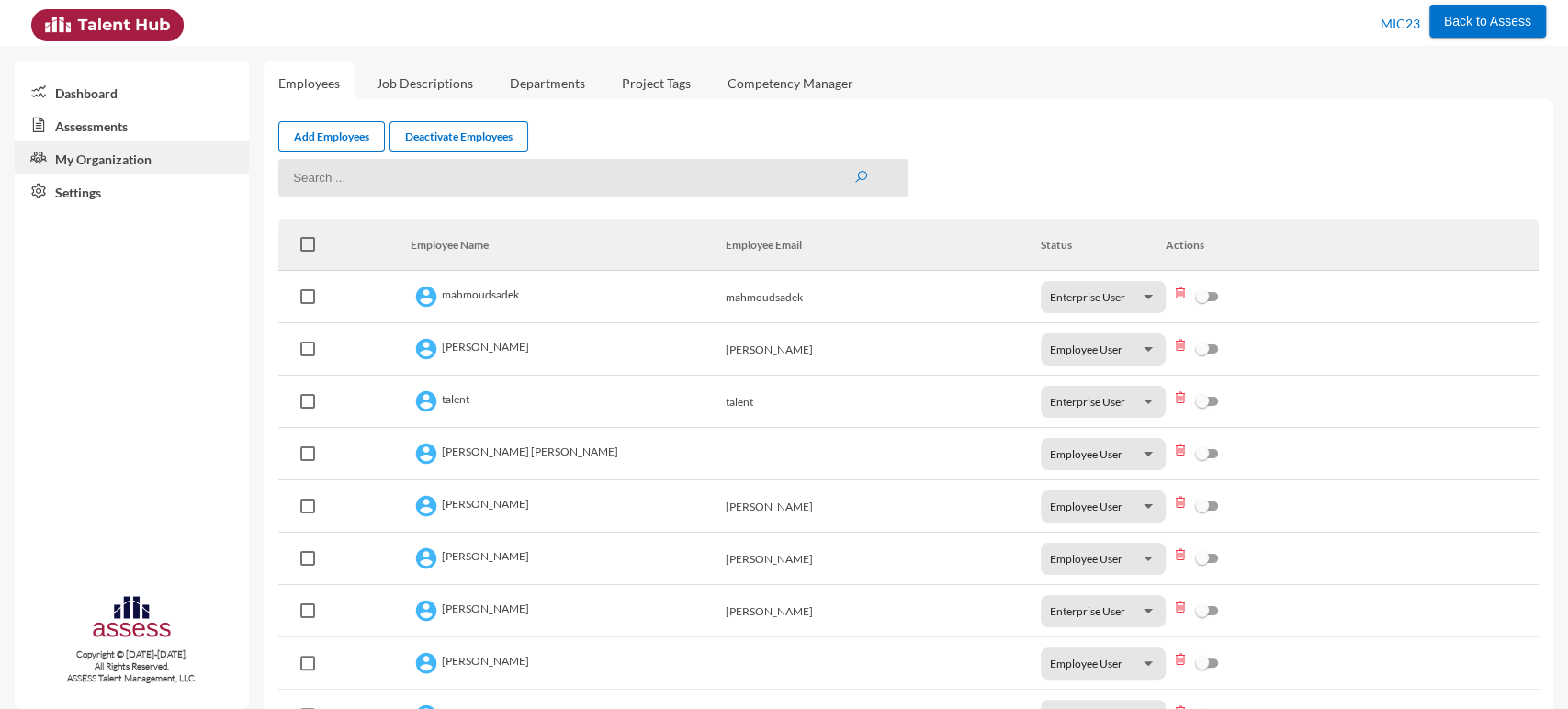
click at [117, 118] on link "Assessments" at bounding box center [132, 125] width 234 height 33
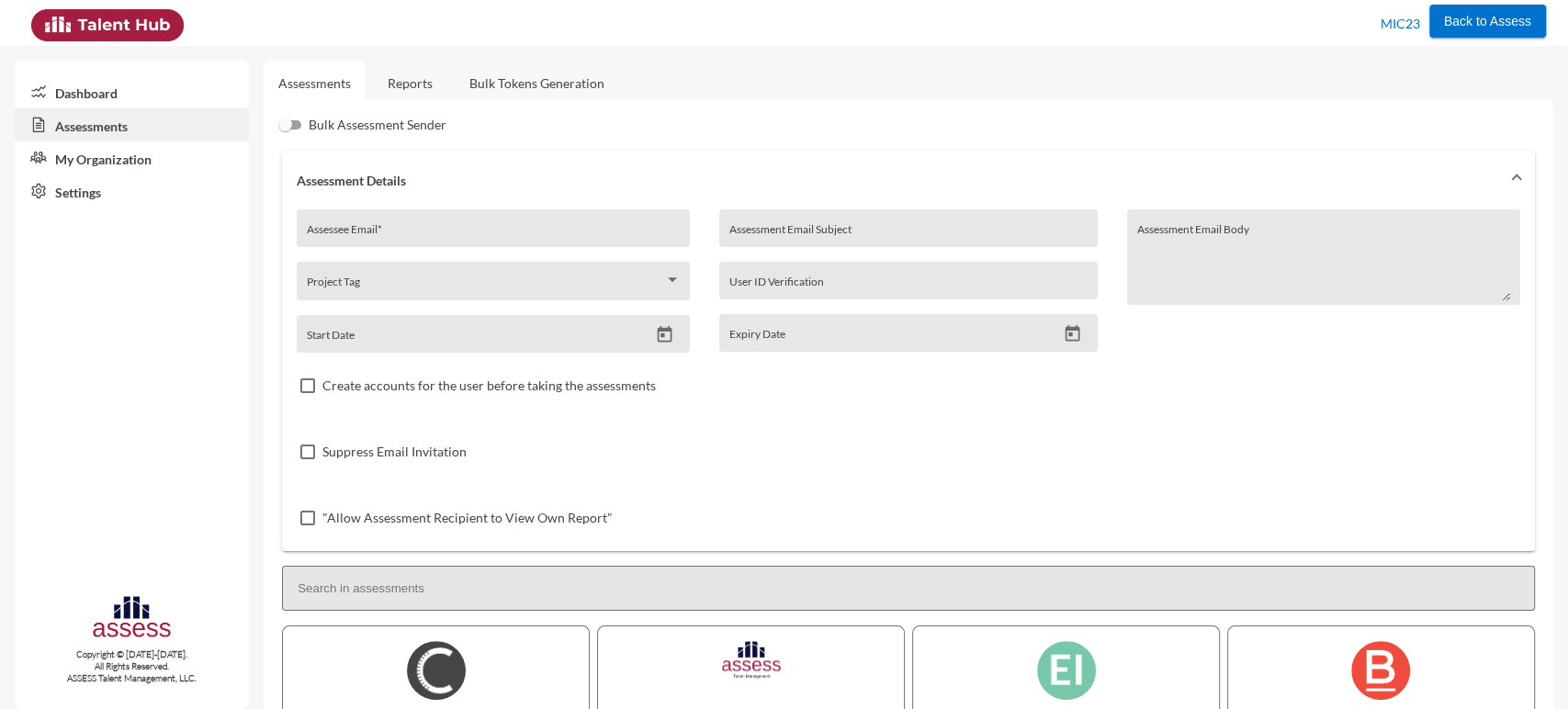
scroll to position [348, 0]
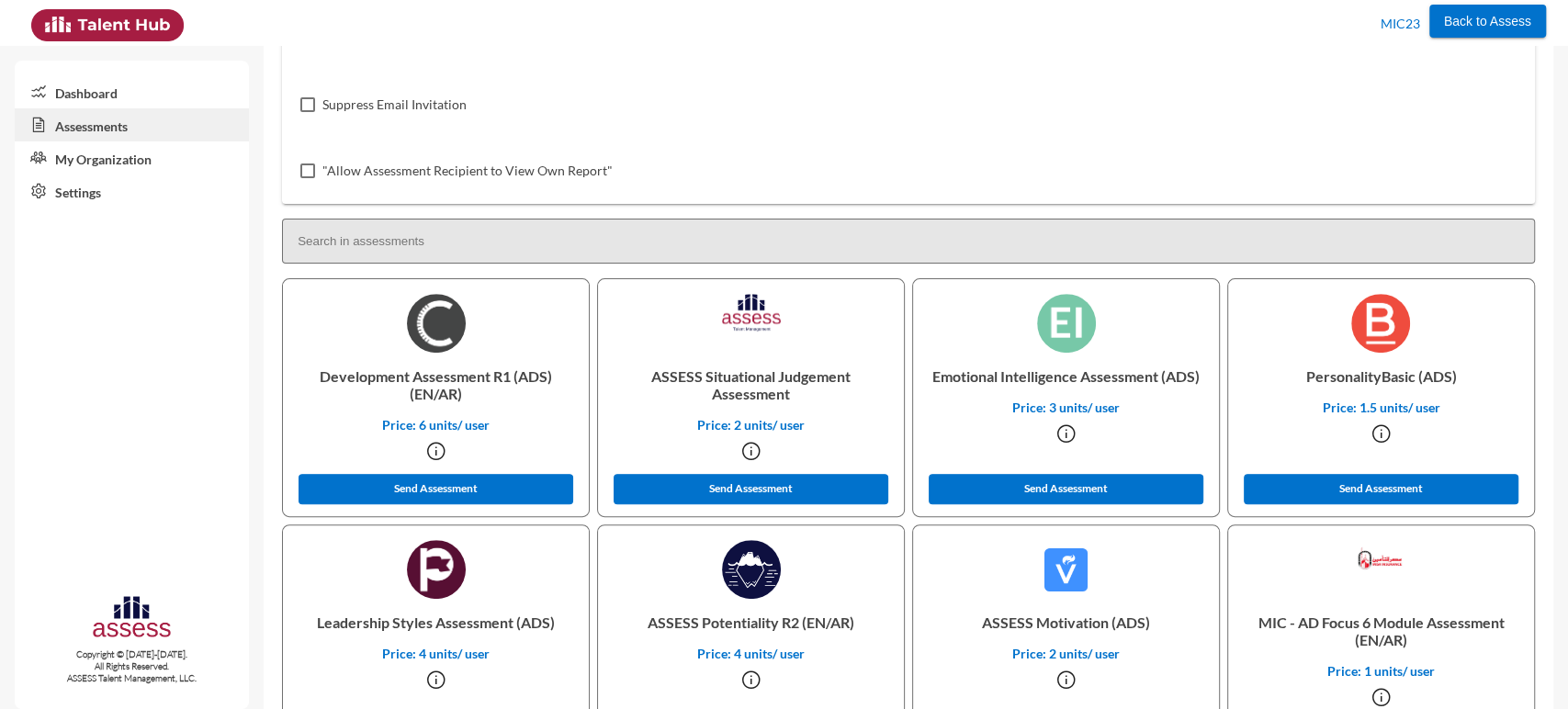
click at [1070, 375] on p "Emotional Intelligence Assessment (ADS)" at bounding box center [1065, 376] width 276 height 47
copy p "Emotional Intelligence Assessment (ADS)"
